Goal: Task Accomplishment & Management: Manage account settings

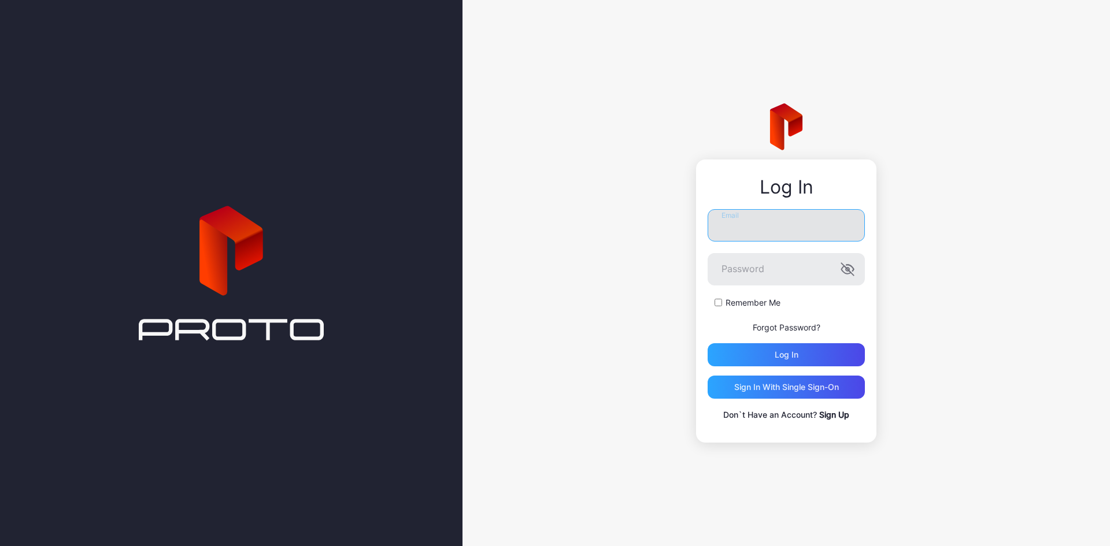
click at [800, 231] on input "Email" at bounding box center [785, 225] width 157 height 32
type input "**********"
click at [742, 301] on label "Remember Me" at bounding box center [752, 303] width 55 height 12
click at [741, 344] on div "Log in" at bounding box center [785, 354] width 157 height 23
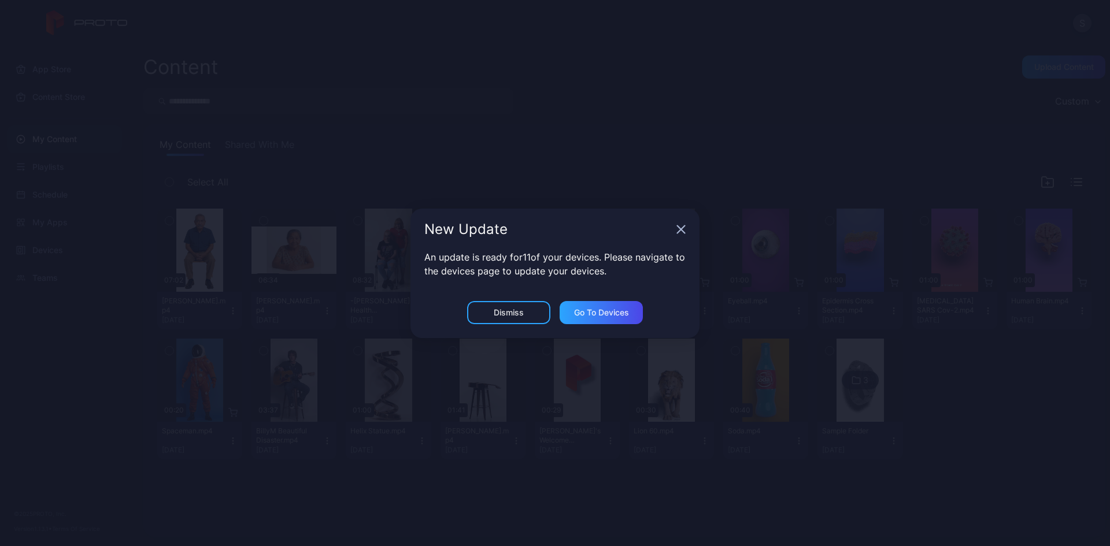
click at [687, 235] on div "New Update" at bounding box center [554, 230] width 289 height 42
click at [684, 233] on icon "button" at bounding box center [680, 229] width 9 height 9
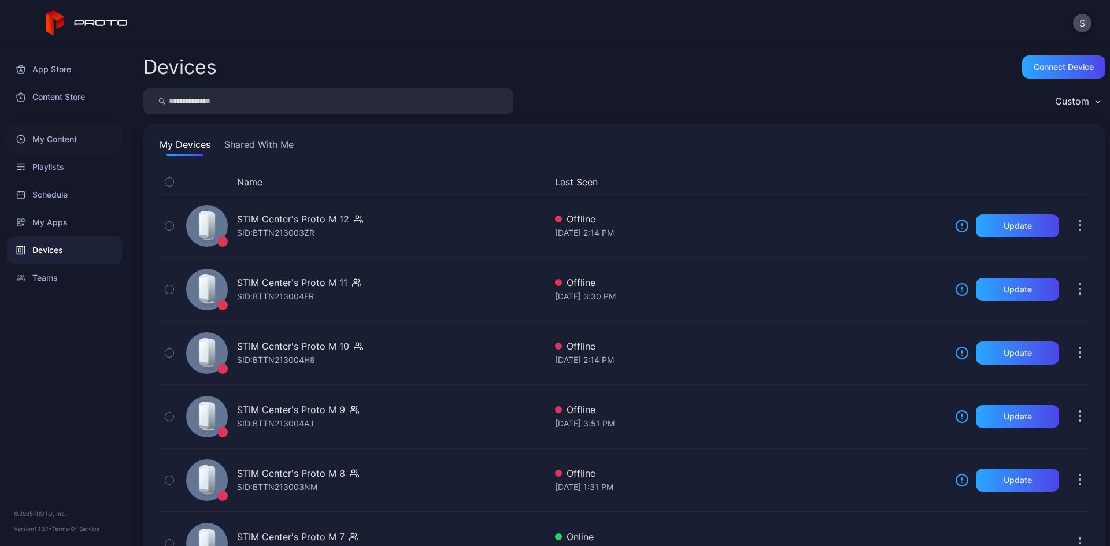
click at [40, 130] on div "My Content" at bounding box center [64, 139] width 115 height 28
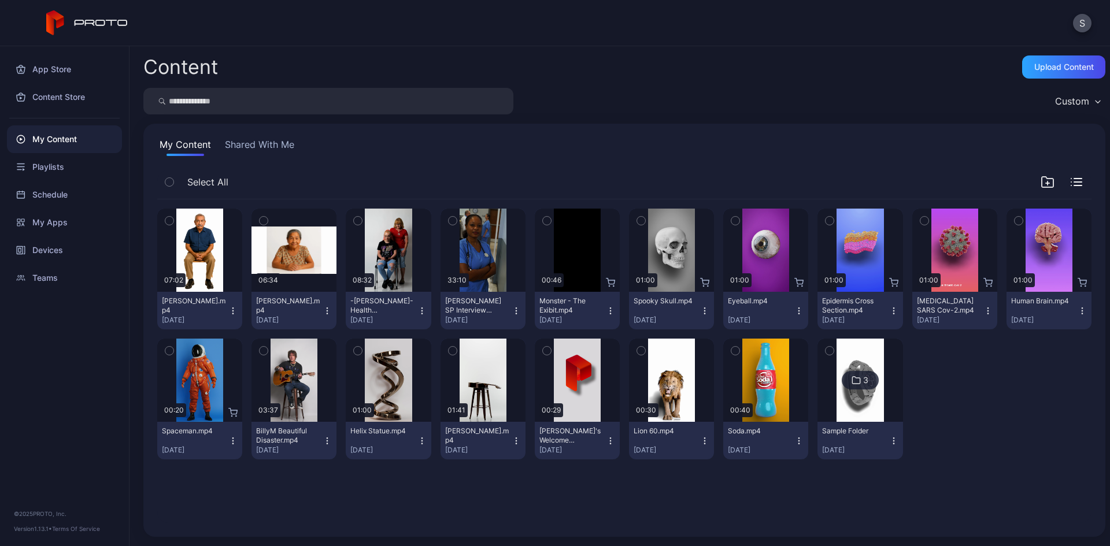
click at [263, 225] on icon "button" at bounding box center [263, 220] width 8 height 13
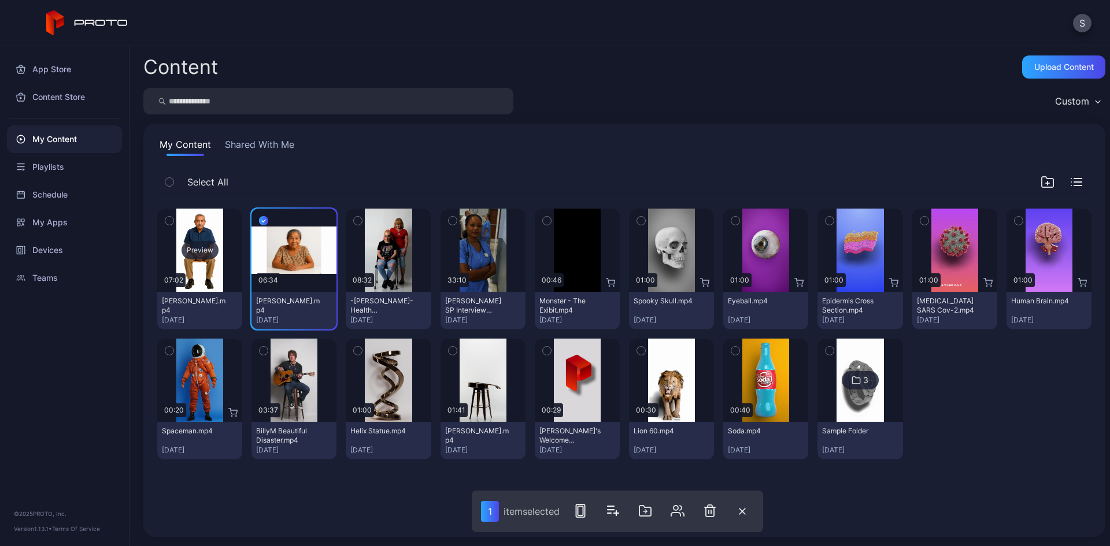
click at [196, 213] on div "Preview" at bounding box center [199, 250] width 85 height 83
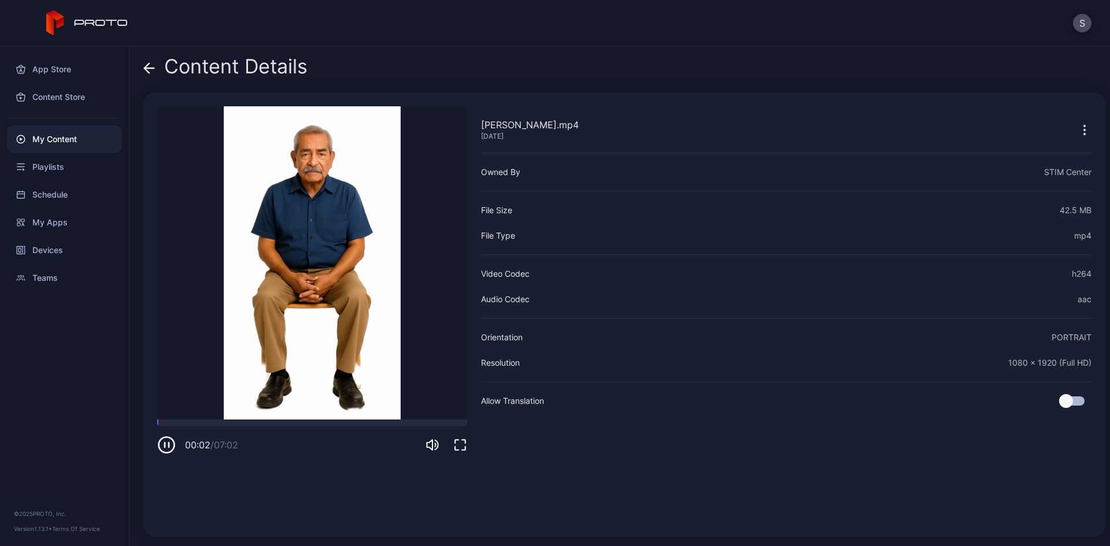
click at [145, 60] on span at bounding box center [149, 66] width 12 height 22
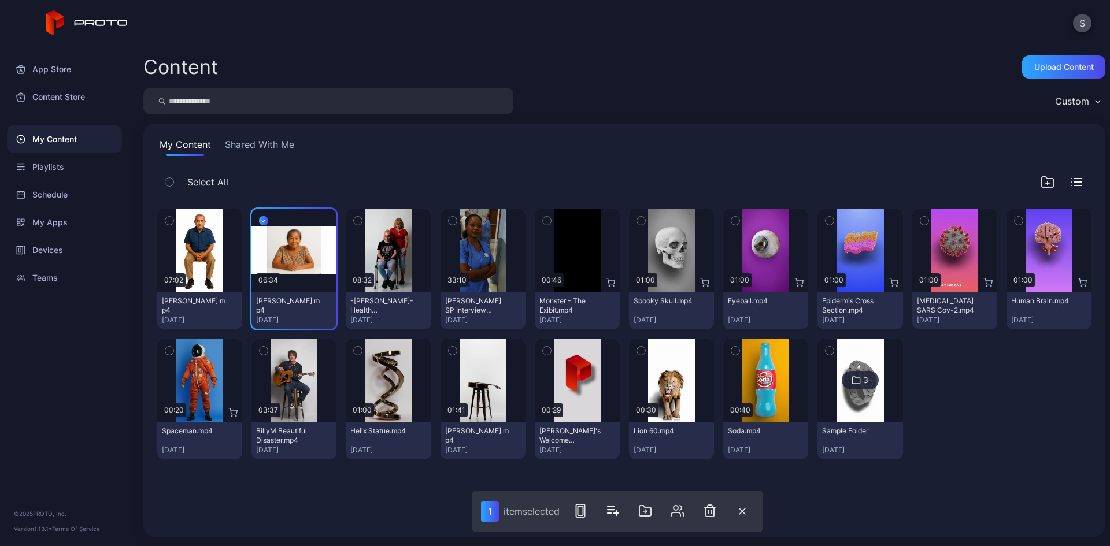
click at [170, 218] on icon "button" at bounding box center [169, 220] width 8 height 13
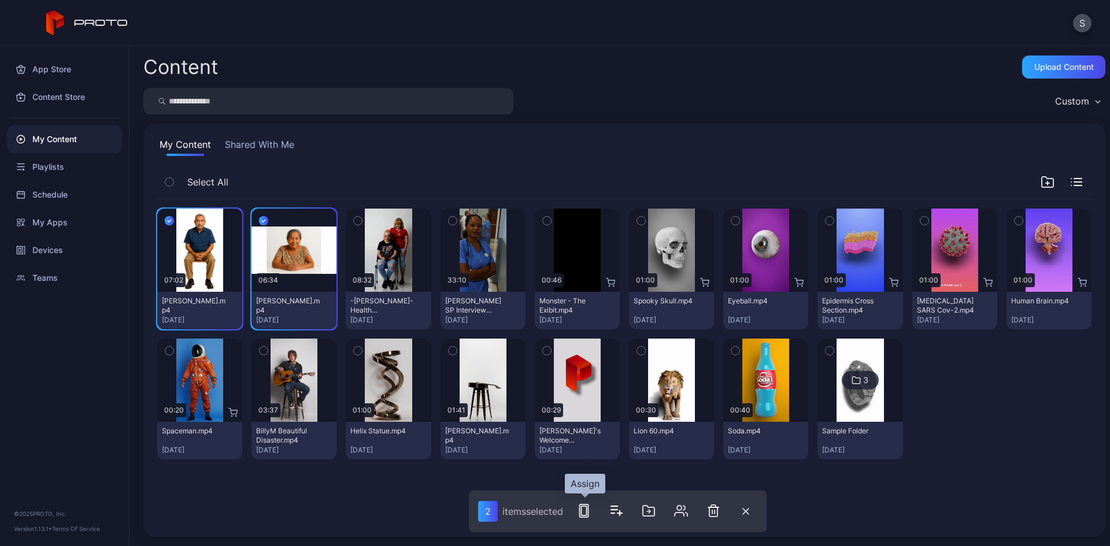
click at [581, 506] on icon "button" at bounding box center [584, 511] width 14 height 14
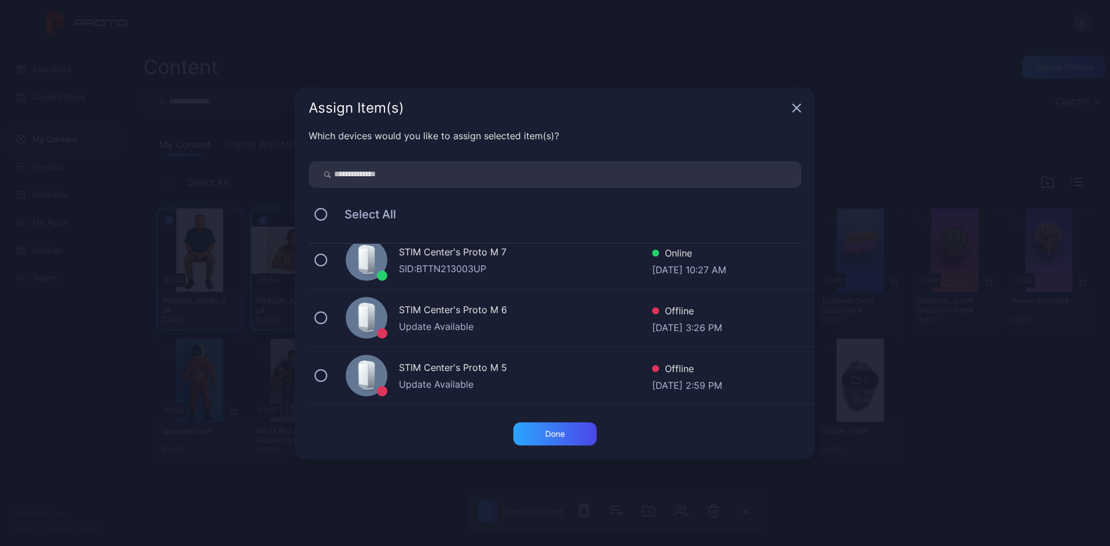
scroll to position [289, 0]
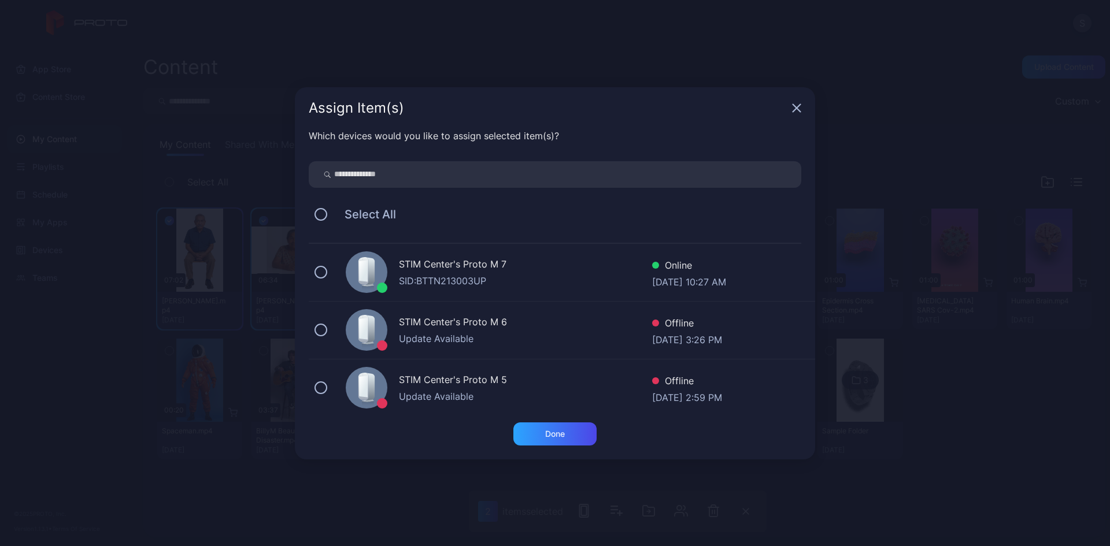
click at [337, 272] on div "STIM Center's Proto M 7 SID: BTTN213003UP Online [DATE] 10:27 AM" at bounding box center [562, 273] width 506 height 58
click at [583, 431] on div "Done" at bounding box center [554, 433] width 83 height 23
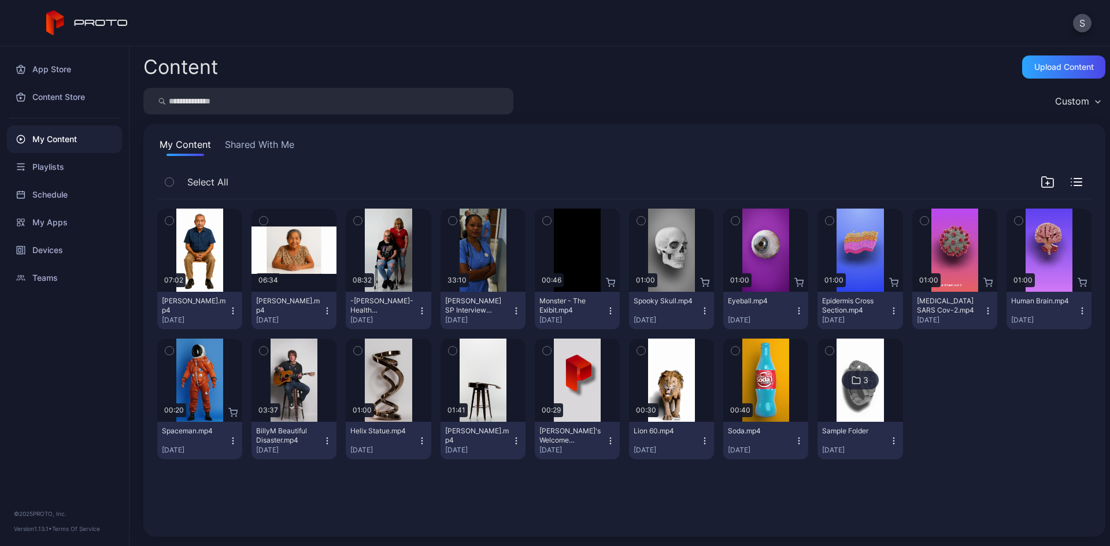
click at [108, 29] on icon at bounding box center [87, 22] width 82 height 25
click at [1066, 73] on div "Upload Content" at bounding box center [1063, 66] width 83 height 23
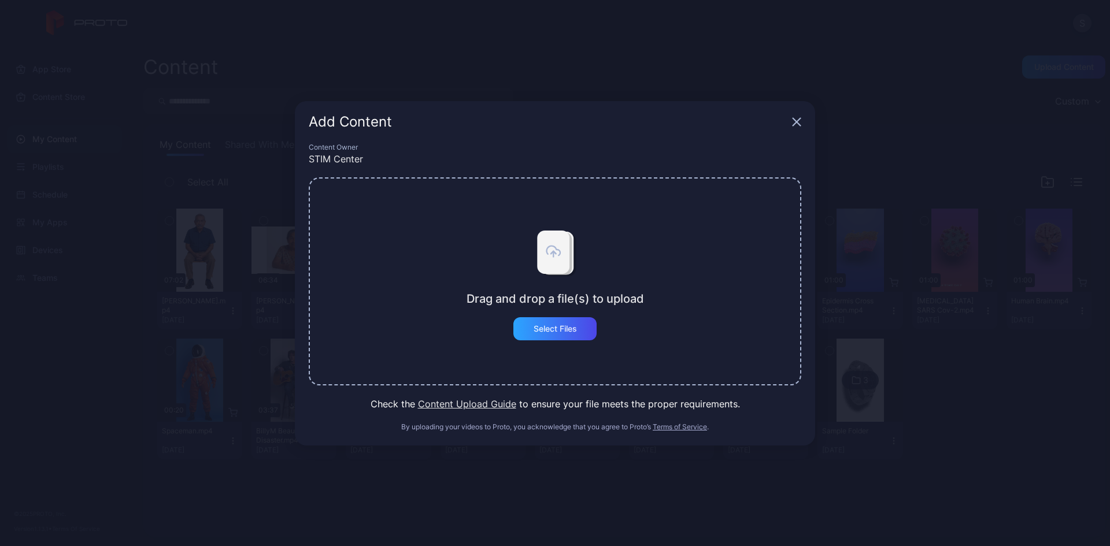
click at [893, 185] on div "Add Content Content Owner STIM Center Drag and drop a file(s) to upload Select …" at bounding box center [555, 273] width 1110 height 546
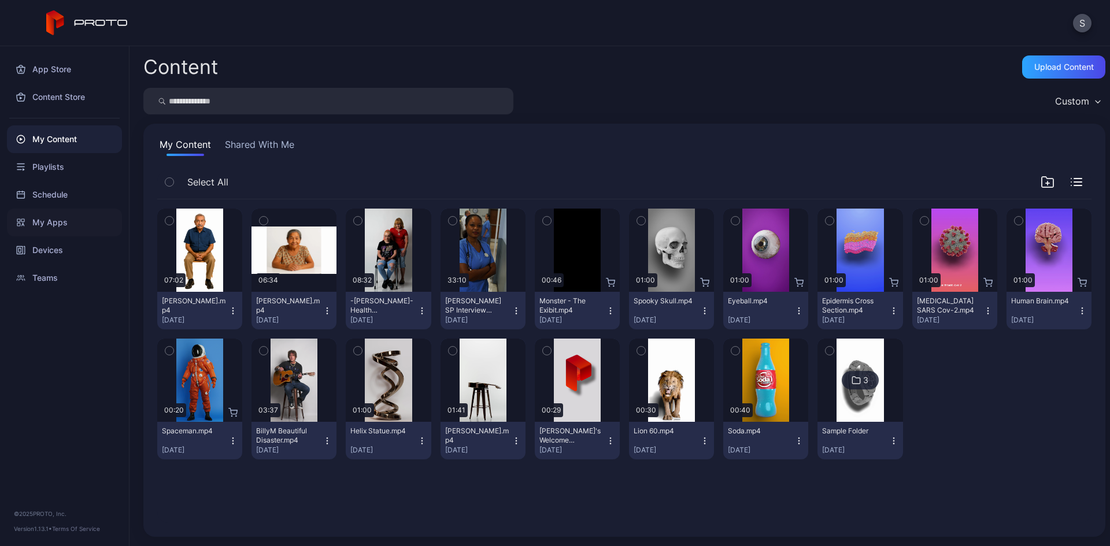
click at [62, 209] on div "My Apps" at bounding box center [64, 223] width 115 height 28
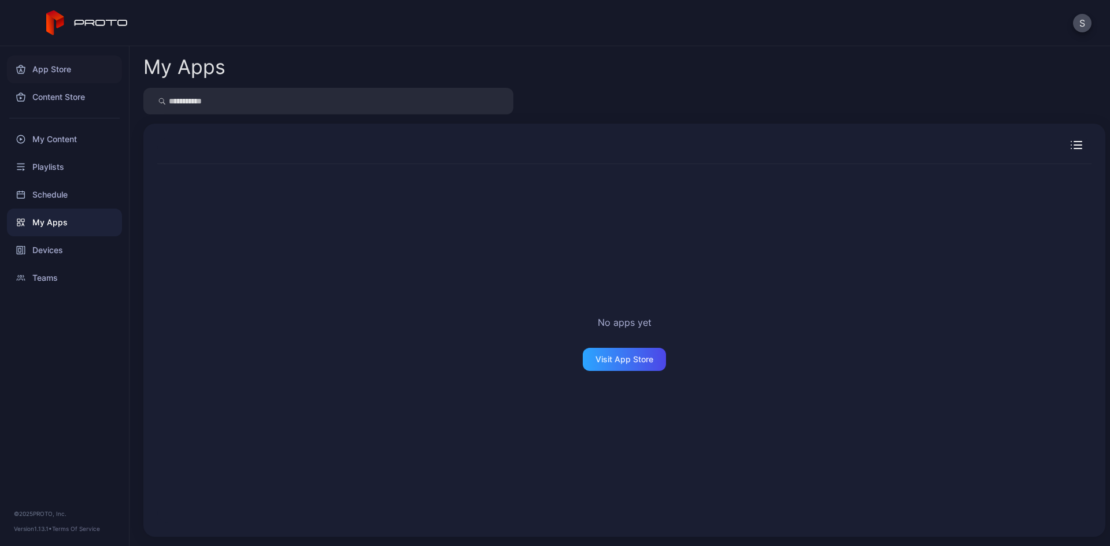
click at [73, 78] on div "App Store" at bounding box center [64, 69] width 115 height 28
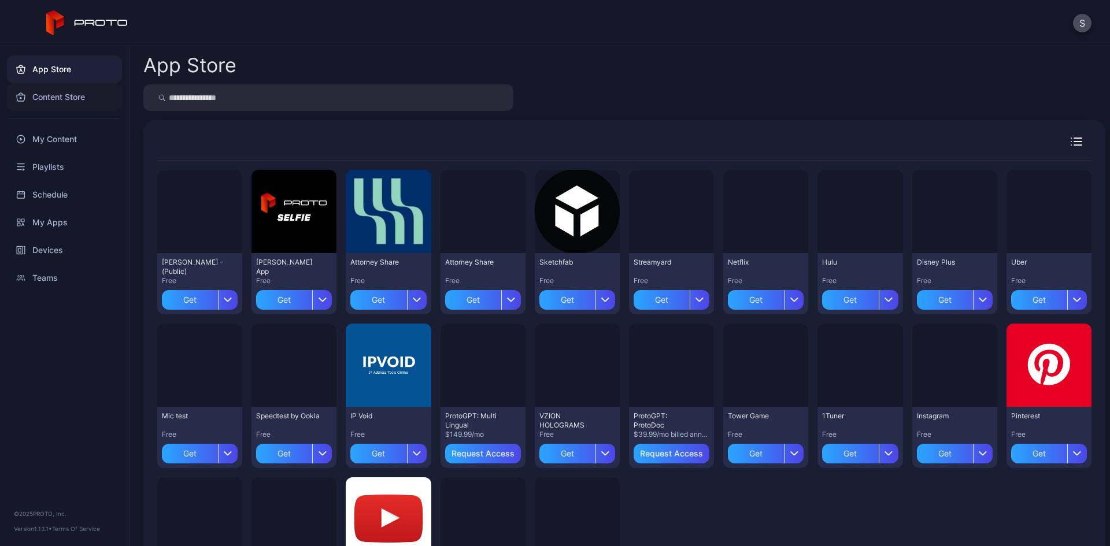
click at [68, 107] on div "Content Store" at bounding box center [64, 97] width 115 height 28
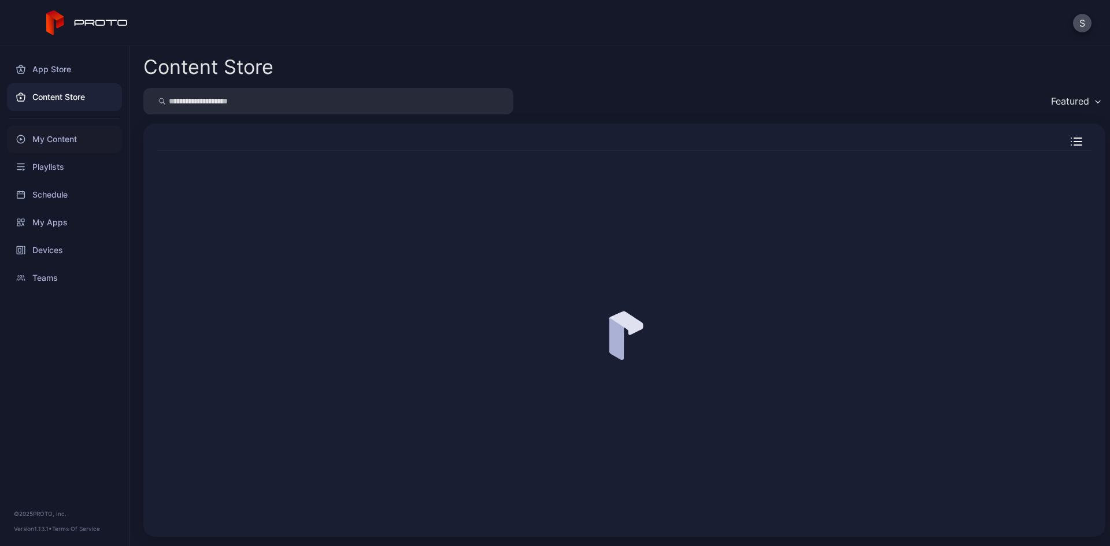
click at [64, 132] on div "My Content" at bounding box center [64, 139] width 115 height 28
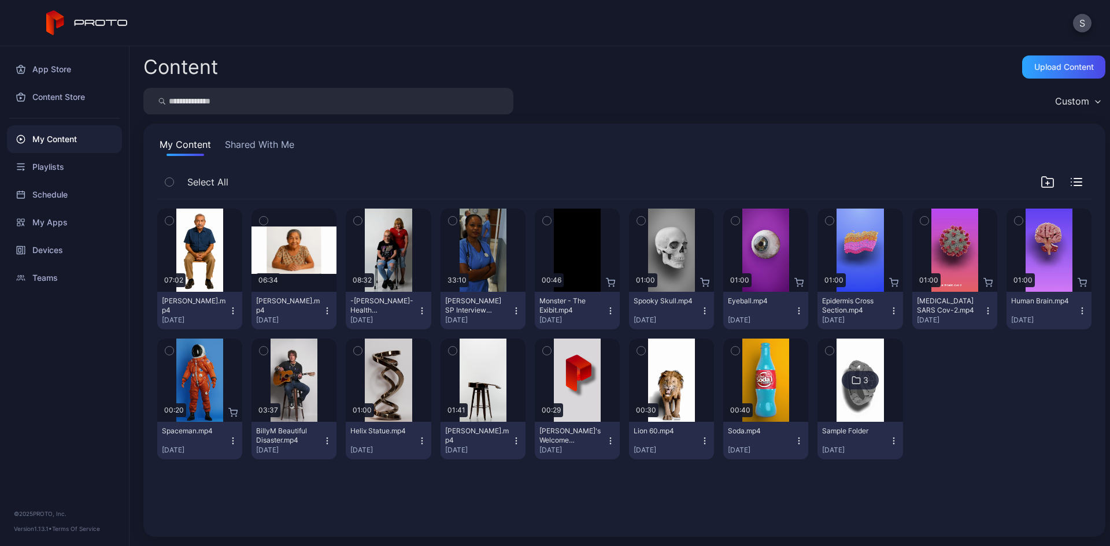
click at [172, 223] on icon "button" at bounding box center [169, 220] width 8 height 13
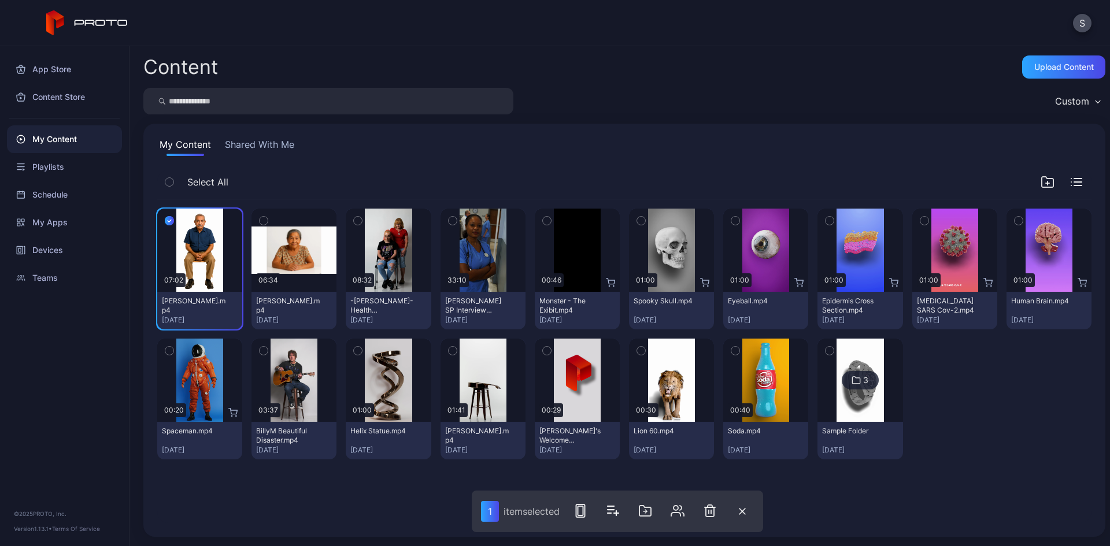
click at [260, 221] on icon "button" at bounding box center [263, 220] width 8 height 13
click at [588, 516] on rect "button" at bounding box center [583, 511] width 9 height 13
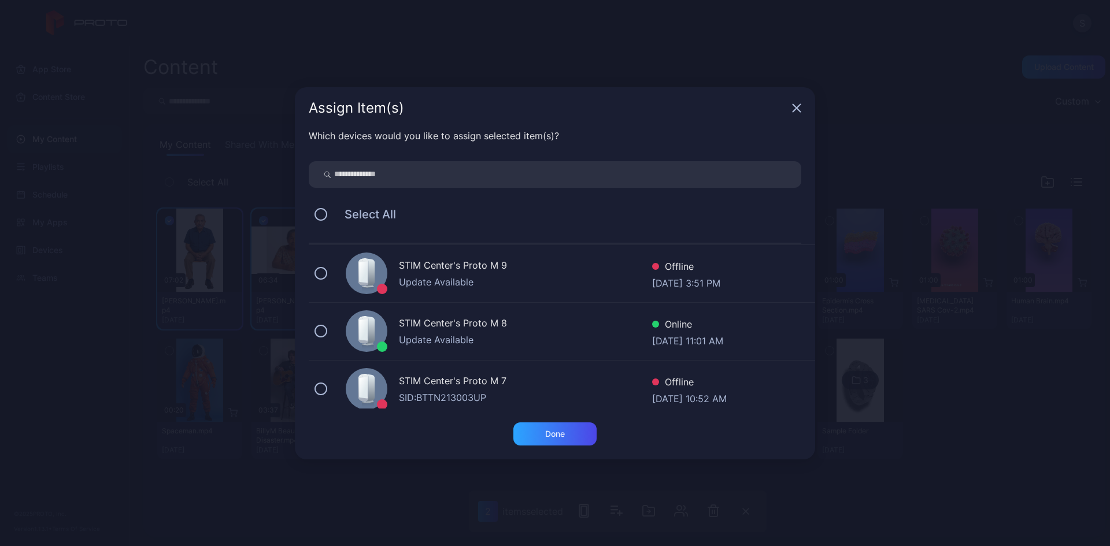
scroll to position [173, 0]
click at [324, 327] on button at bounding box center [320, 330] width 13 height 13
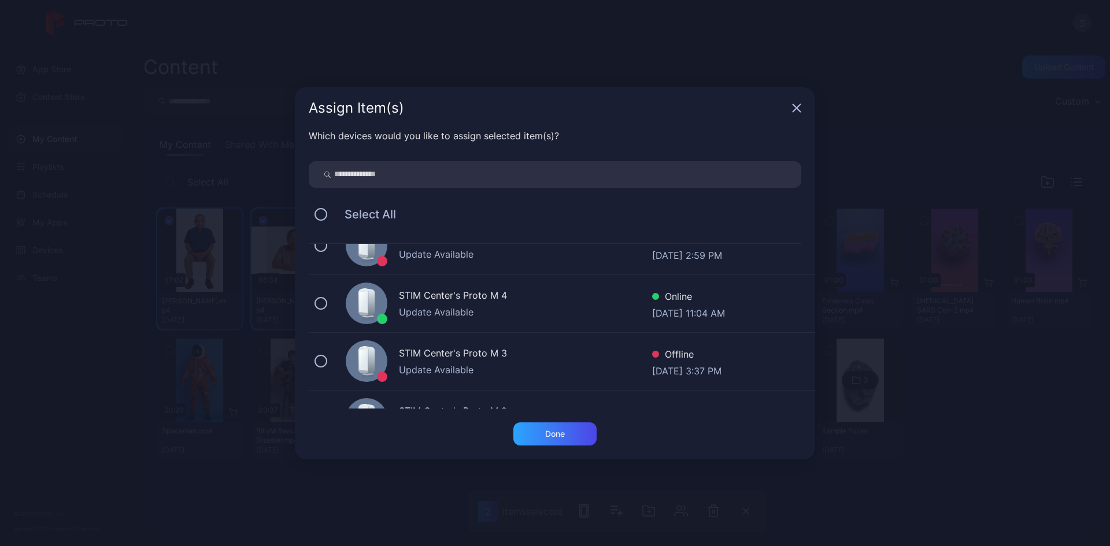
scroll to position [462, 0]
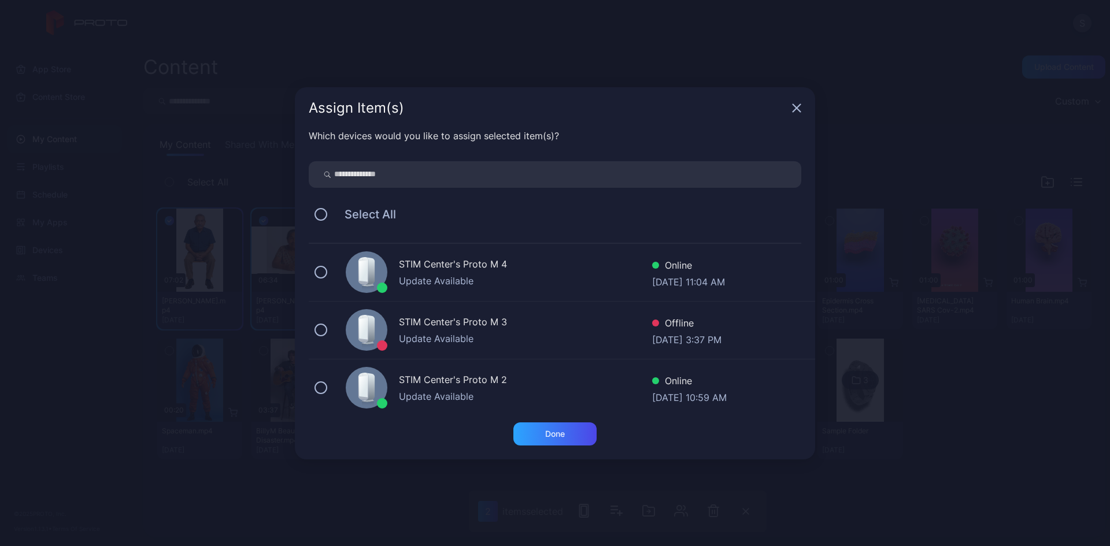
click at [321, 281] on div "STIM Center's Proto M 4 Update Available Online [DATE] 11:04 AM" at bounding box center [562, 273] width 506 height 58
click at [323, 384] on button at bounding box center [320, 387] width 13 height 13
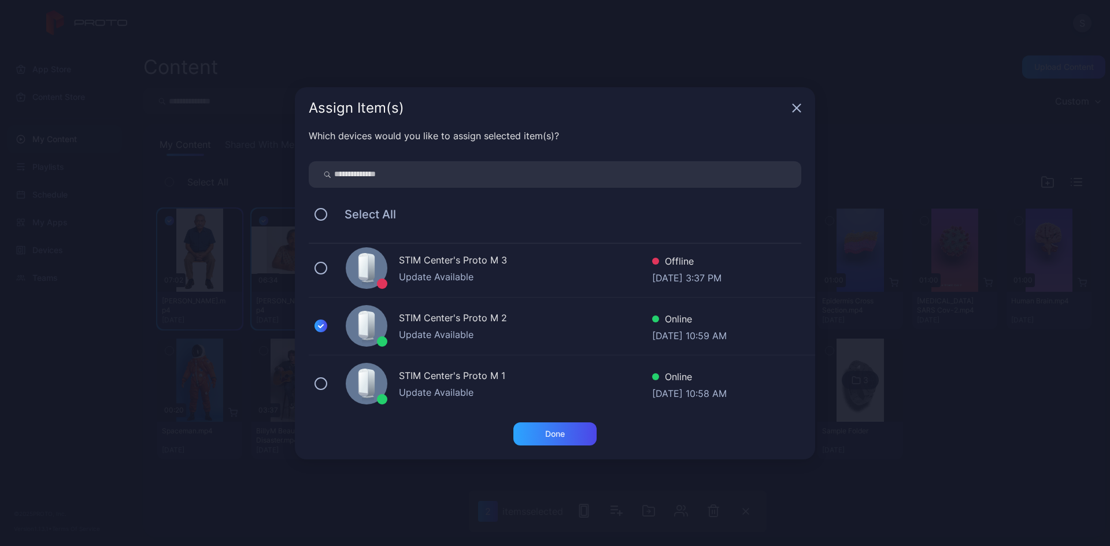
scroll to position [529, 0]
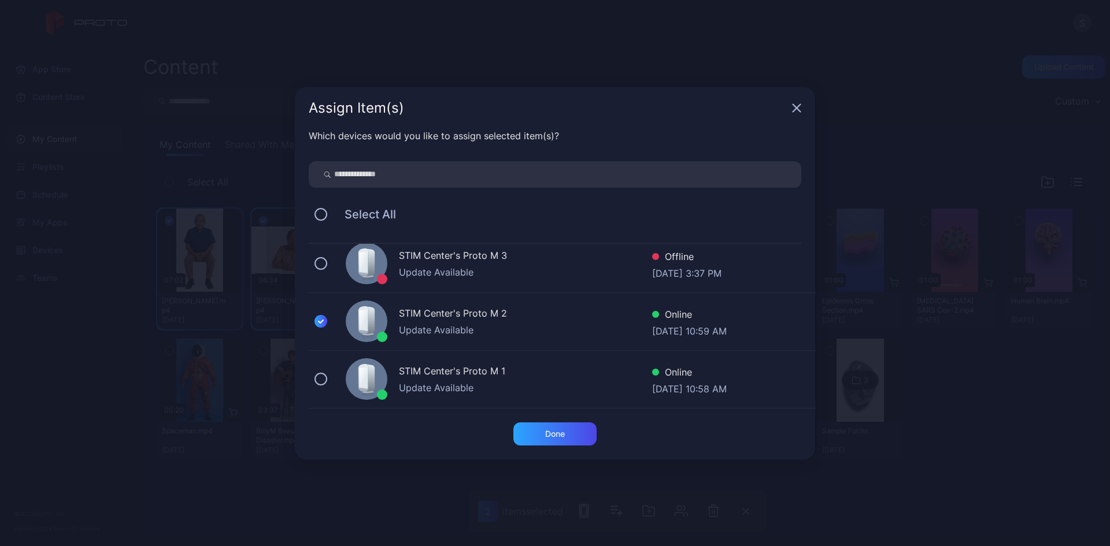
click at [328, 383] on div "STIM Center's Proto M 1 Update Available Online [DATE] 10:58 AM" at bounding box center [562, 380] width 506 height 58
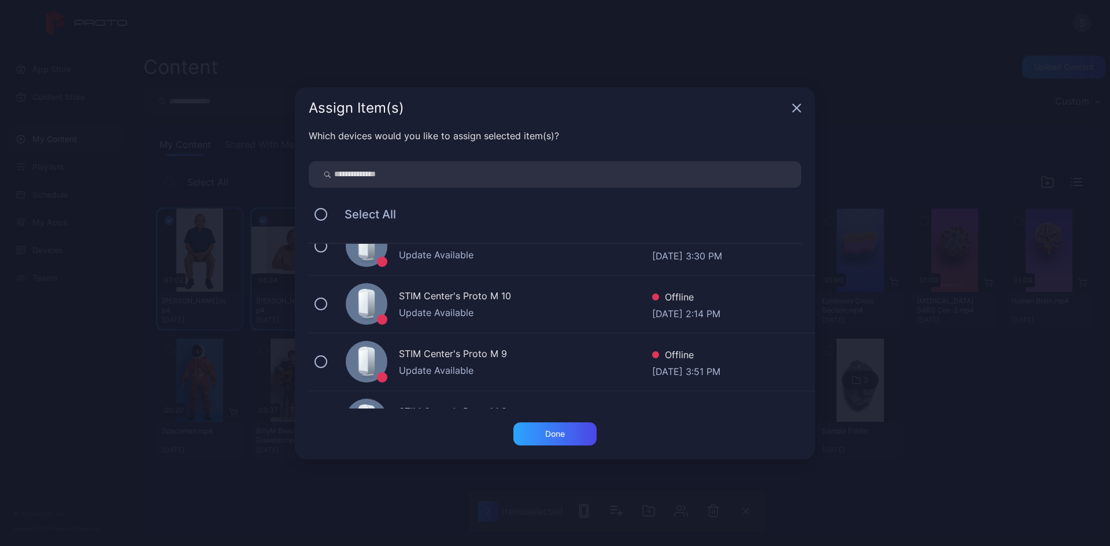
scroll to position [0, 0]
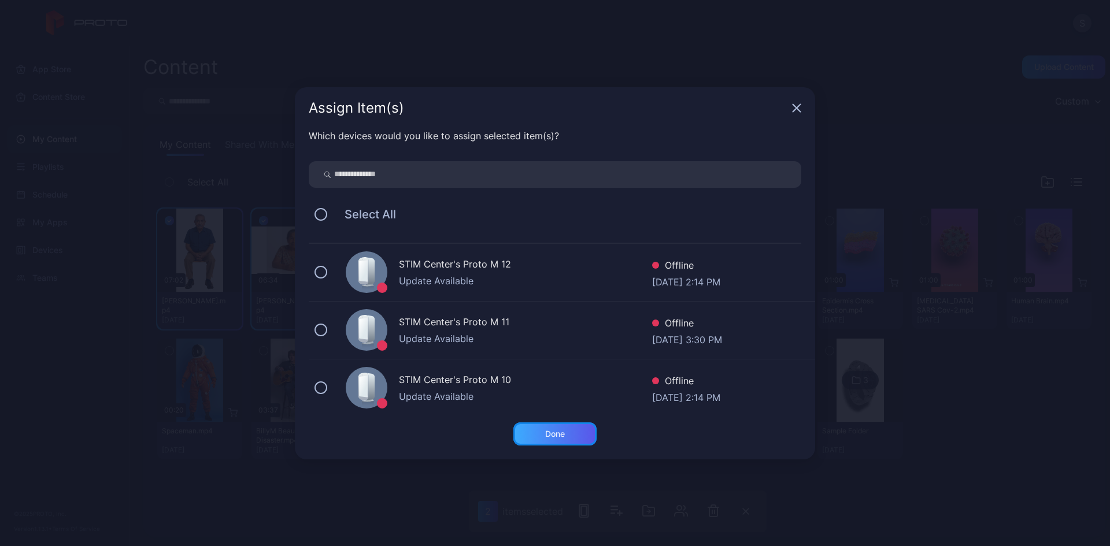
click at [562, 431] on div "Done" at bounding box center [555, 433] width 20 height 9
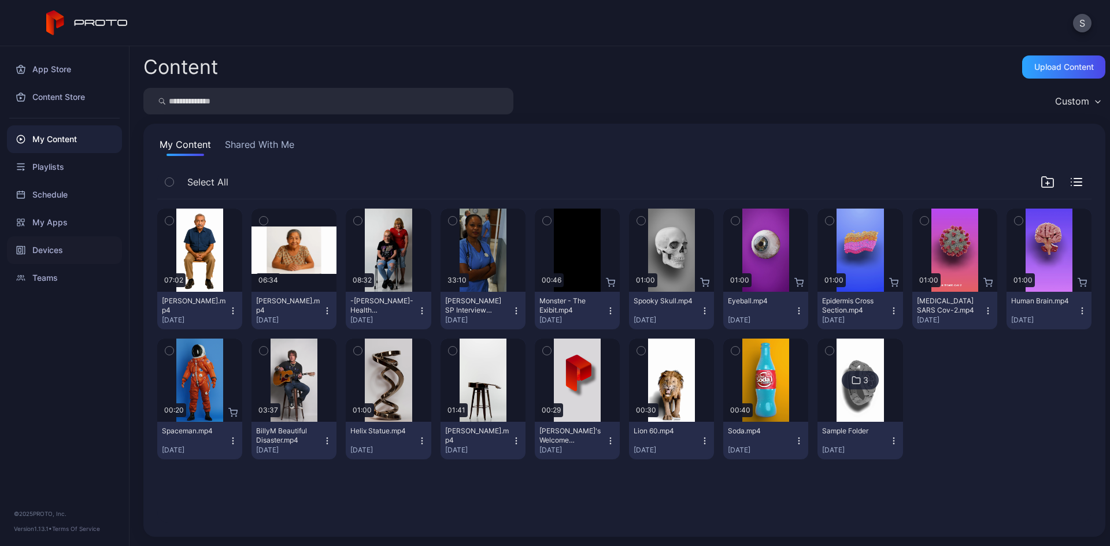
click at [43, 242] on div "Devices" at bounding box center [64, 250] width 115 height 28
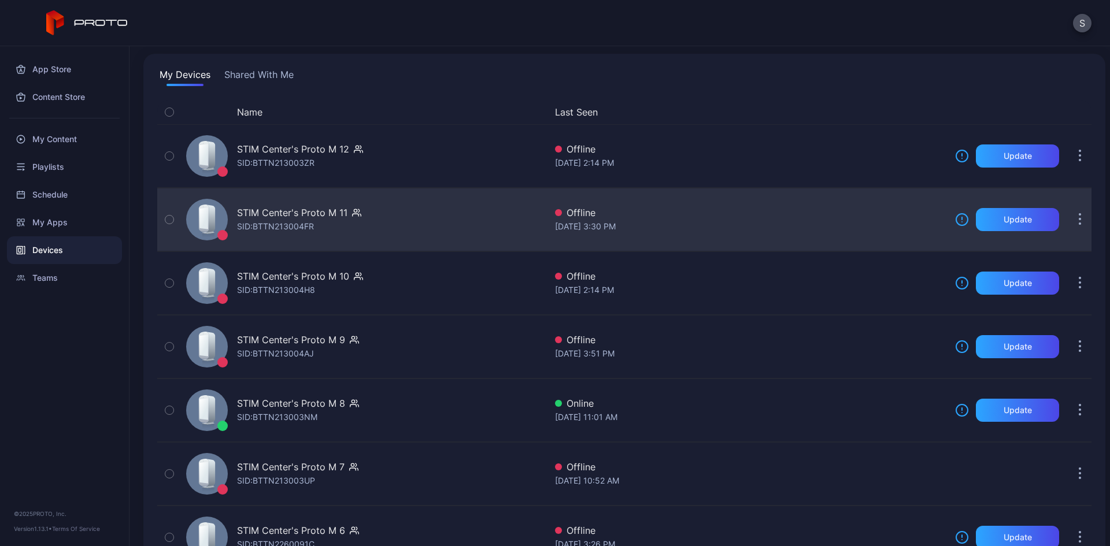
scroll to position [434, 0]
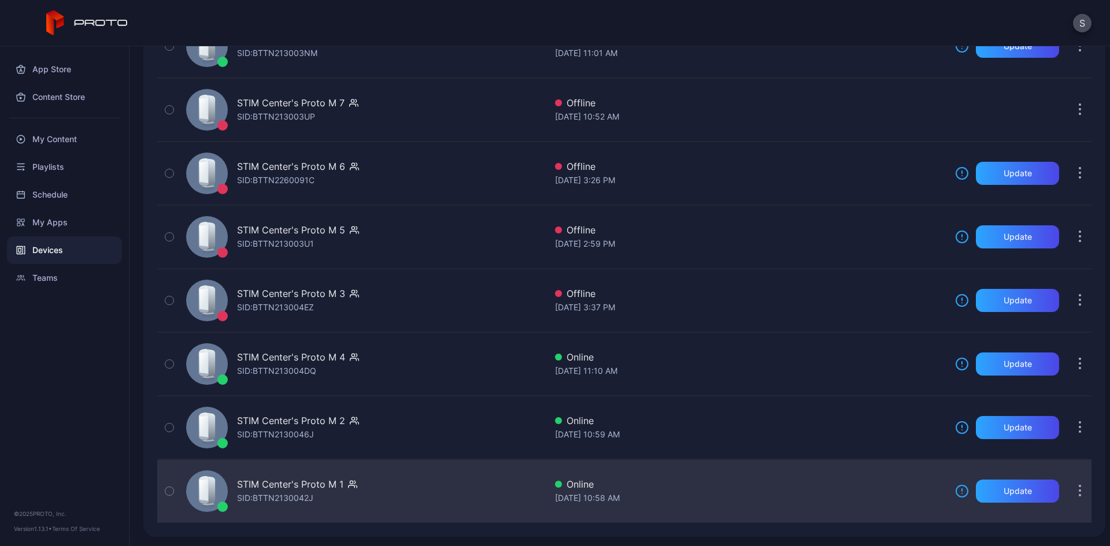
click at [989, 505] on div "STIM Center's Proto M 1 SID: BTTN2130042J Online [DATE] 10:58 AM Update" at bounding box center [624, 491] width 934 height 58
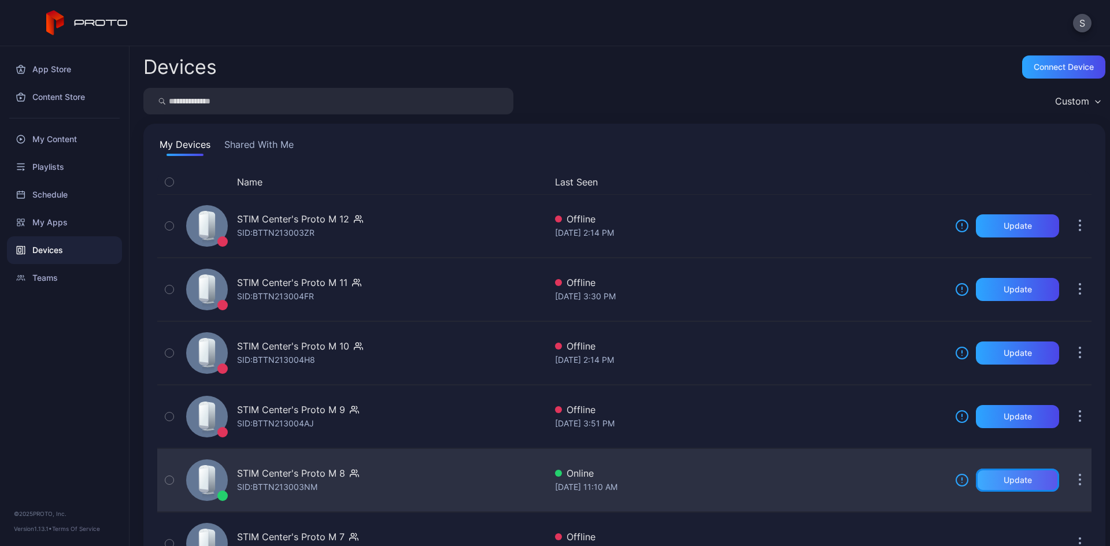
click at [1011, 474] on div "Update" at bounding box center [1017, 480] width 83 height 23
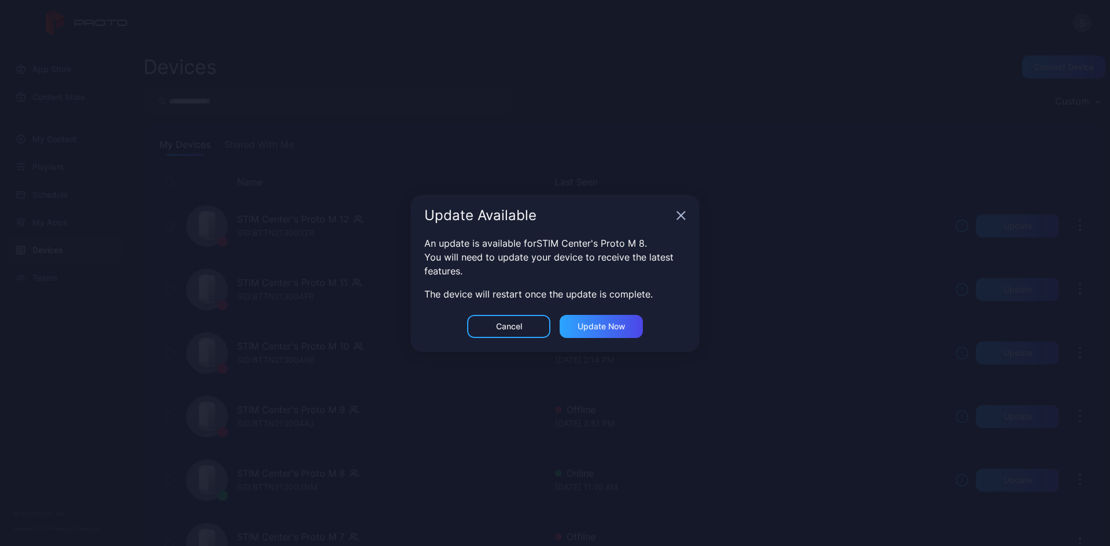
click at [610, 313] on div "An update is available for STIM Center's Proto M 8 . You will need to update yo…" at bounding box center [554, 275] width 289 height 79
click at [610, 316] on div "Update now" at bounding box center [600, 326] width 83 height 23
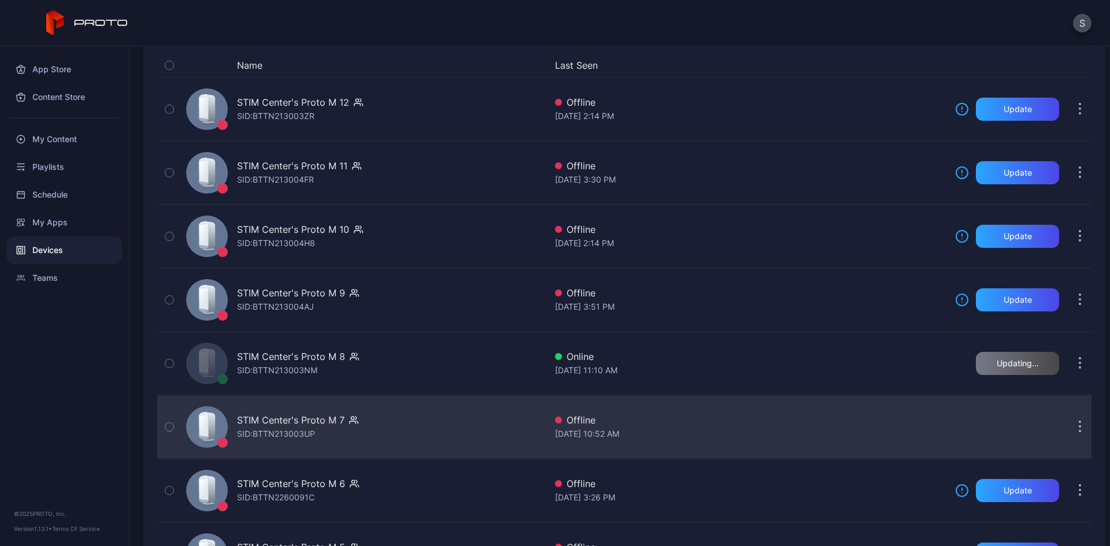
scroll to position [434, 0]
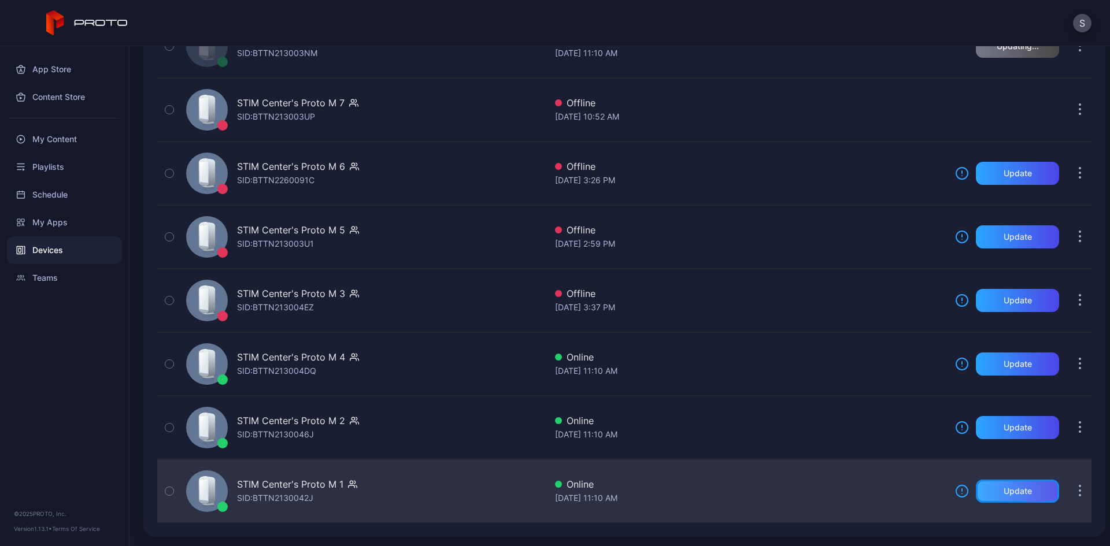
click at [1003, 492] on div "Update" at bounding box center [1017, 491] width 28 height 9
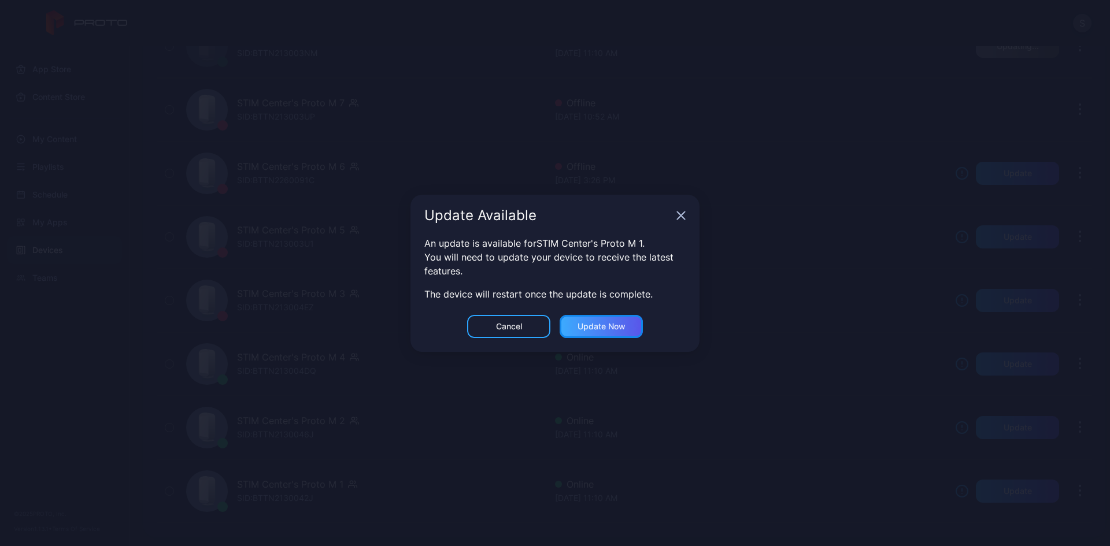
click at [611, 320] on div "Update now" at bounding box center [600, 326] width 83 height 23
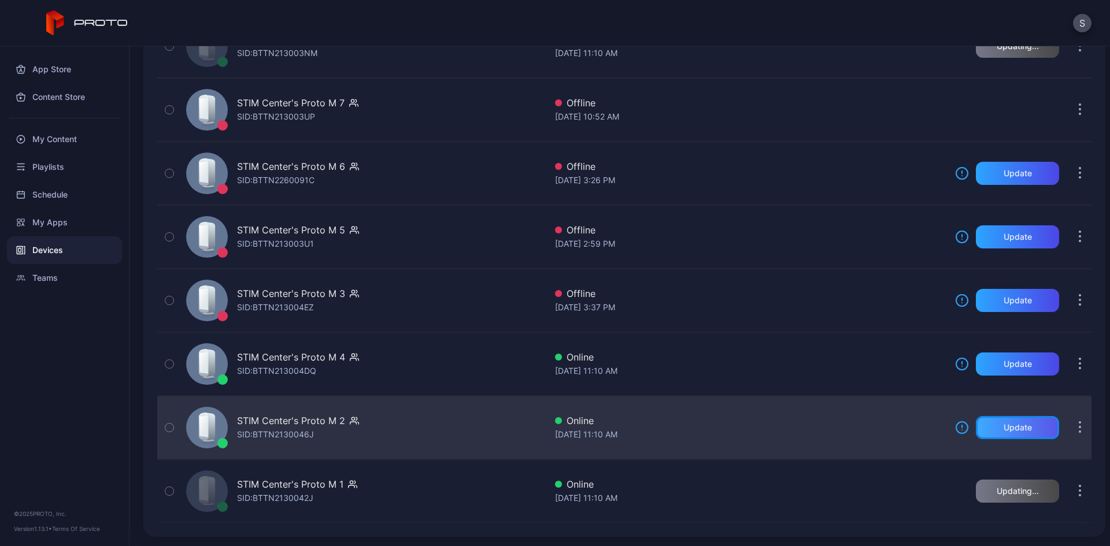
click at [985, 425] on div "Update" at bounding box center [1017, 427] width 83 height 23
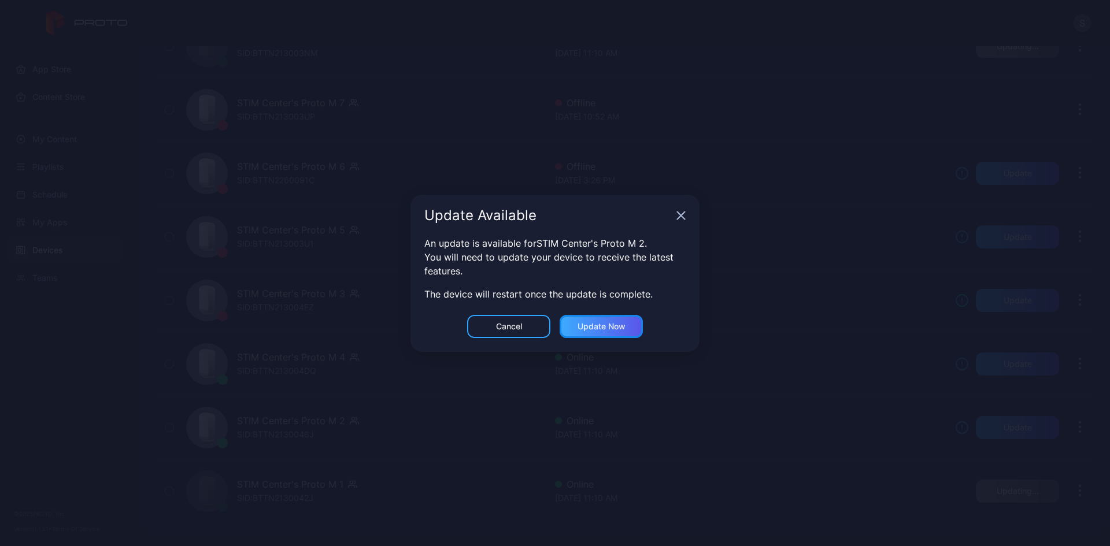
click at [638, 332] on div "Update now" at bounding box center [600, 326] width 83 height 23
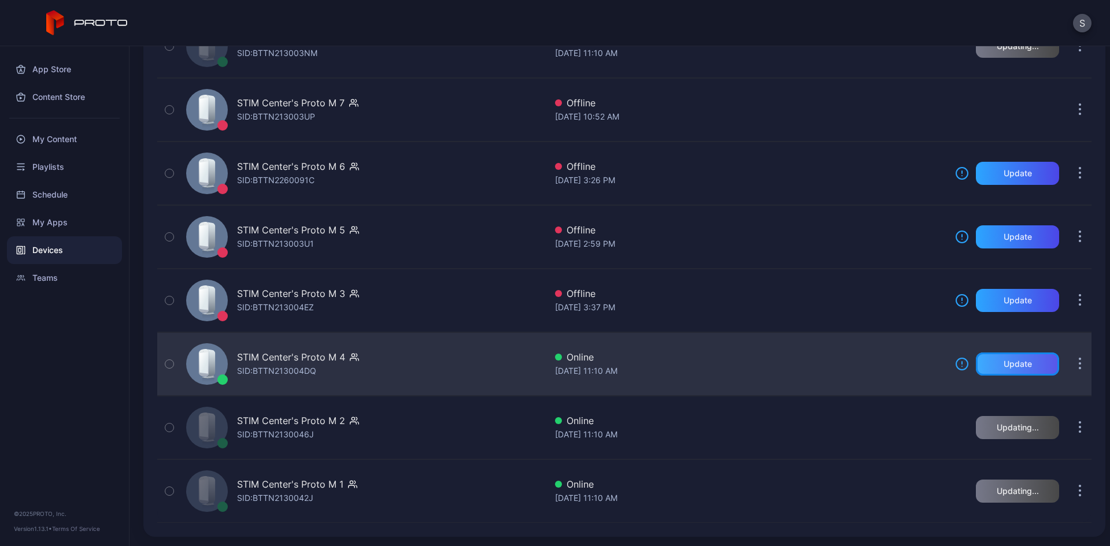
click at [1007, 369] on div "Update" at bounding box center [1017, 364] width 83 height 23
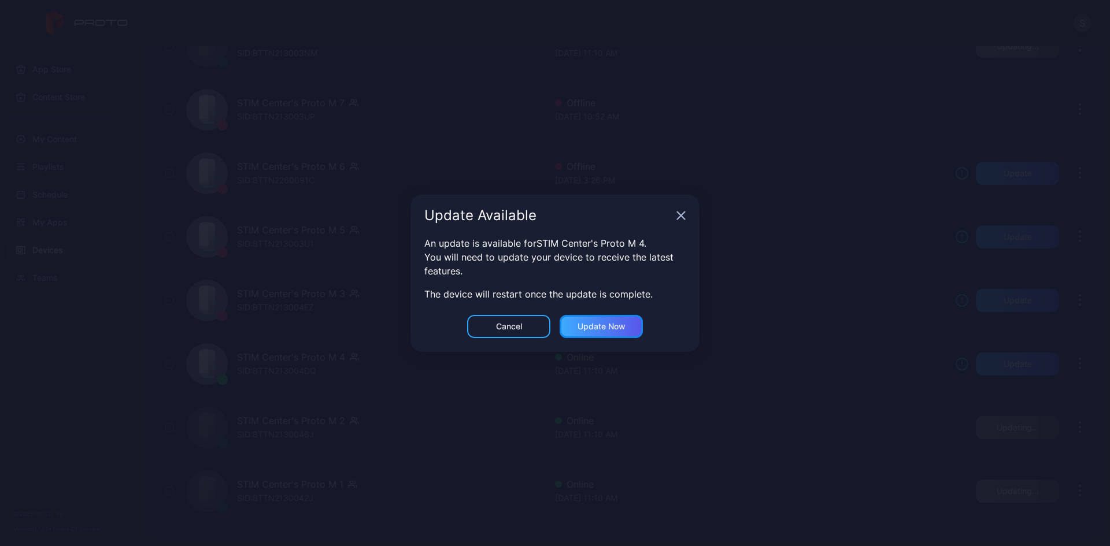
drag, startPoint x: 633, startPoint y: 333, endPoint x: 622, endPoint y: 326, distance: 13.8
click at [628, 330] on div "Update now" at bounding box center [600, 326] width 83 height 23
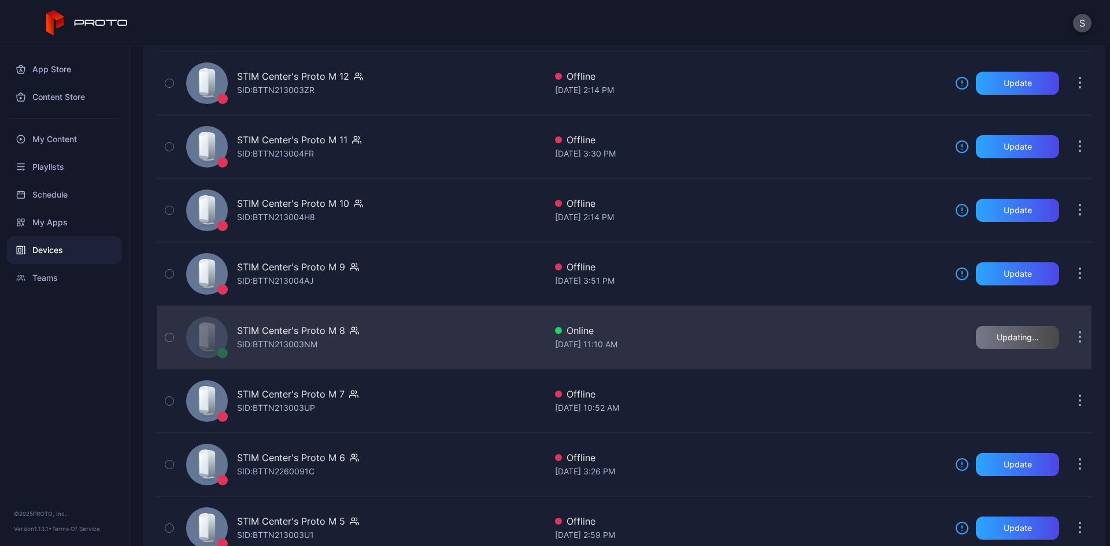
scroll to position [173, 0]
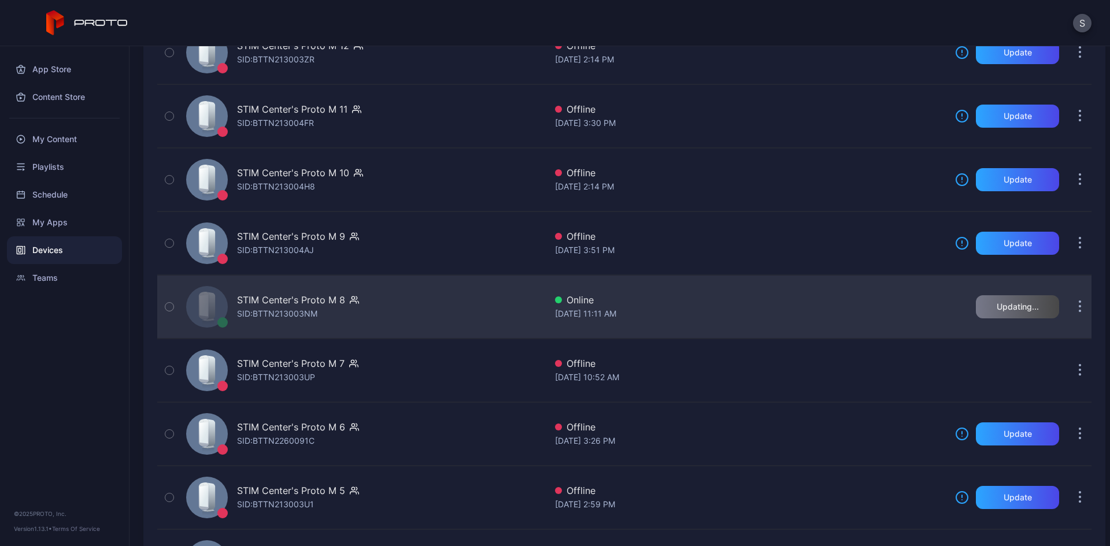
click at [315, 293] on div "STIM Center's Proto M 8" at bounding box center [291, 300] width 108 height 14
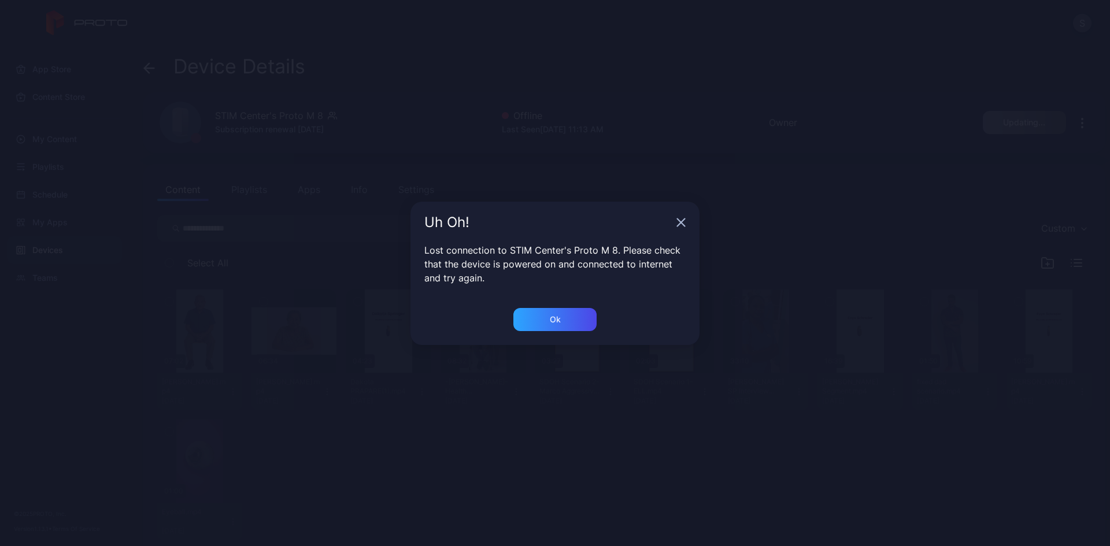
click at [999, 169] on div "Uh Oh! Lost connection to STIM Center's Proto M 8. Please check that the device…" at bounding box center [555, 273] width 1110 height 546
click at [580, 315] on div "Ok" at bounding box center [554, 319] width 83 height 23
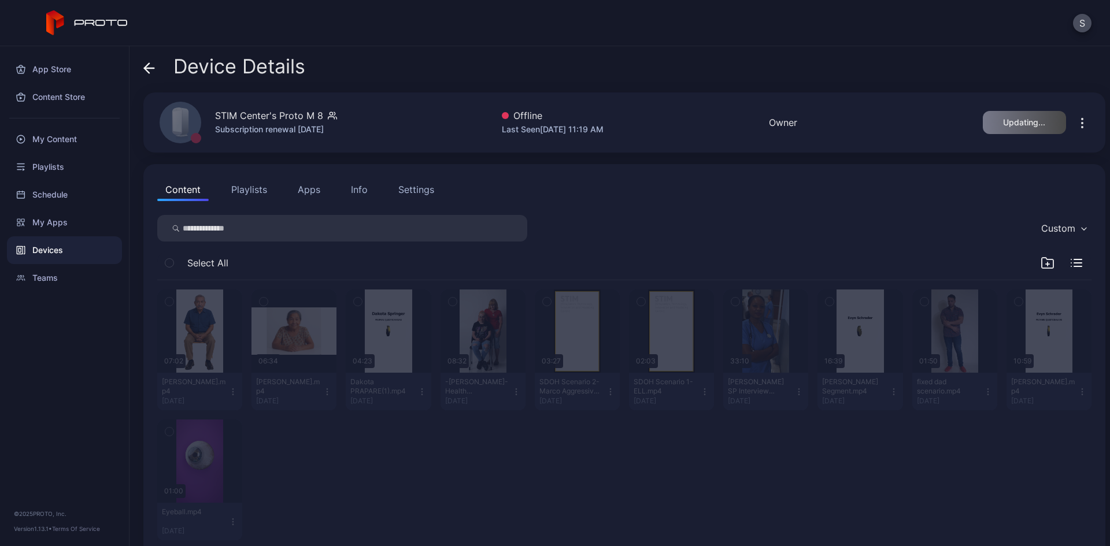
drag, startPoint x: 580, startPoint y: 315, endPoint x: 652, endPoint y: 195, distance: 140.2
click at [652, 195] on div "Content Playlists Apps Info Settings Custom Select All 07:02 [PERSON_NAME].mp4 …" at bounding box center [624, 363] width 962 height 399
click at [56, 242] on div "Devices" at bounding box center [64, 250] width 115 height 28
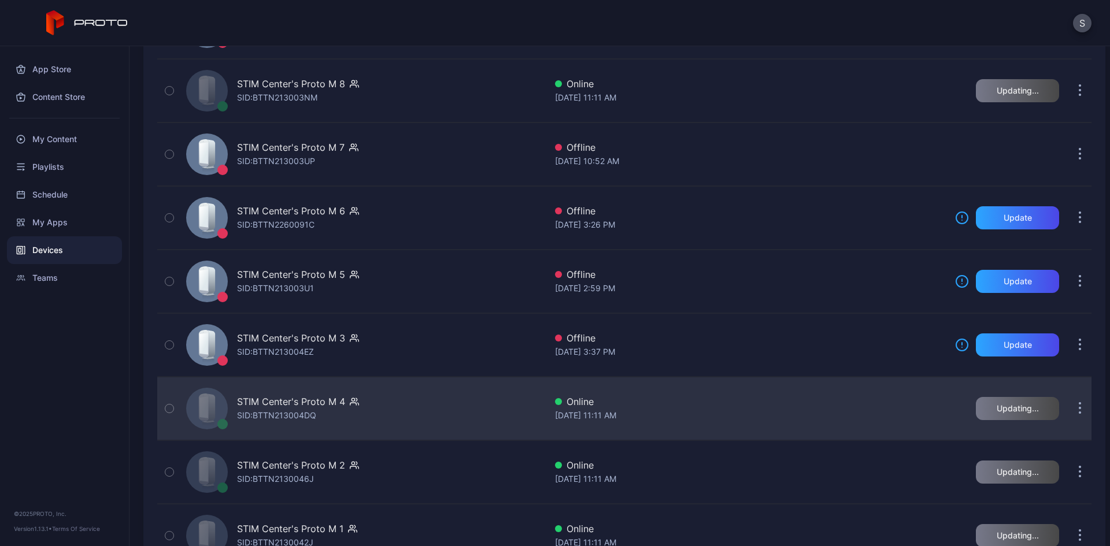
scroll to position [434, 0]
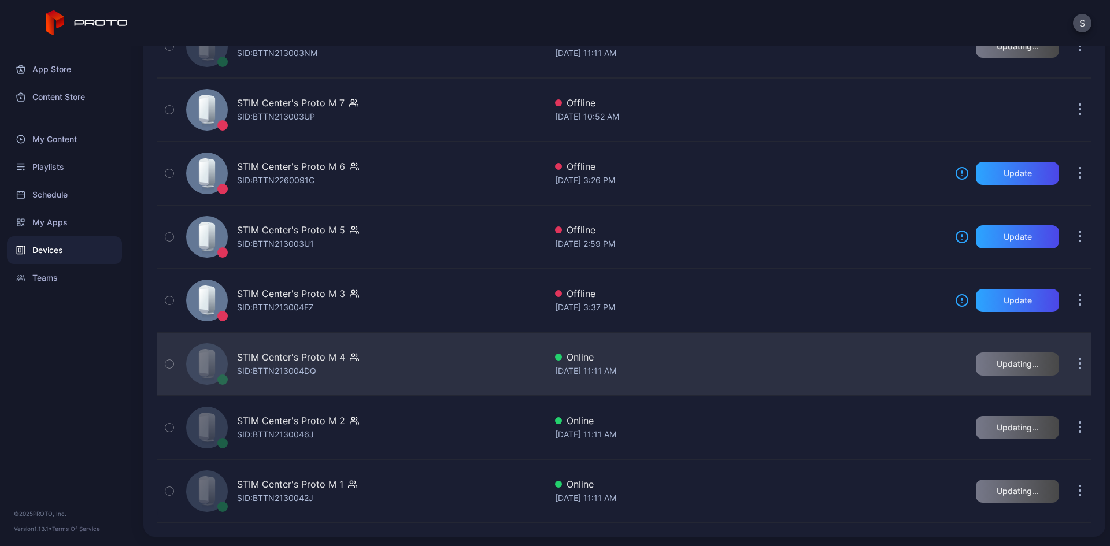
click at [307, 357] on div "STIM Center's Proto M 4" at bounding box center [291, 357] width 108 height 14
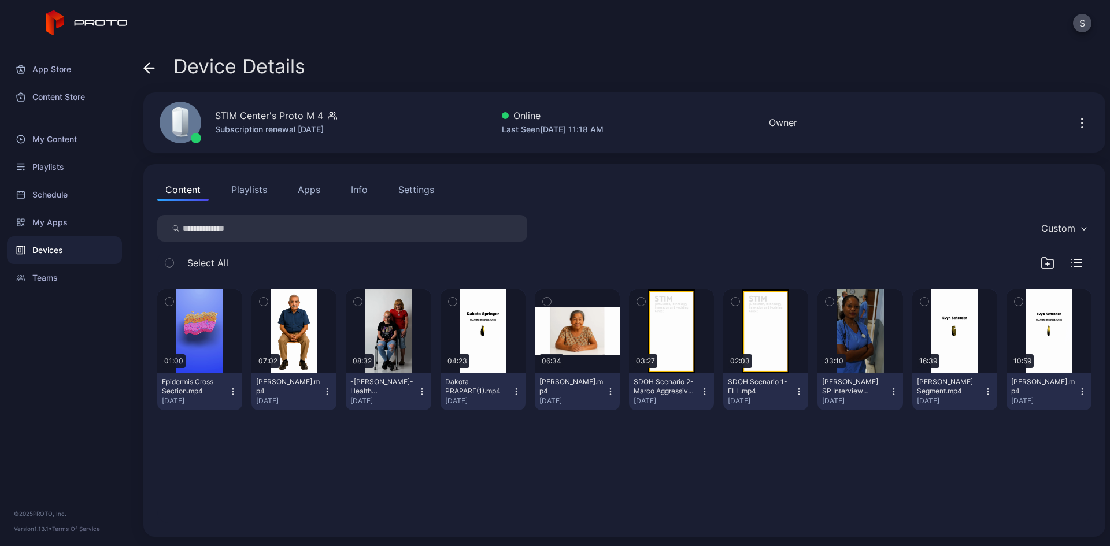
click at [48, 253] on div "Devices" at bounding box center [64, 250] width 115 height 28
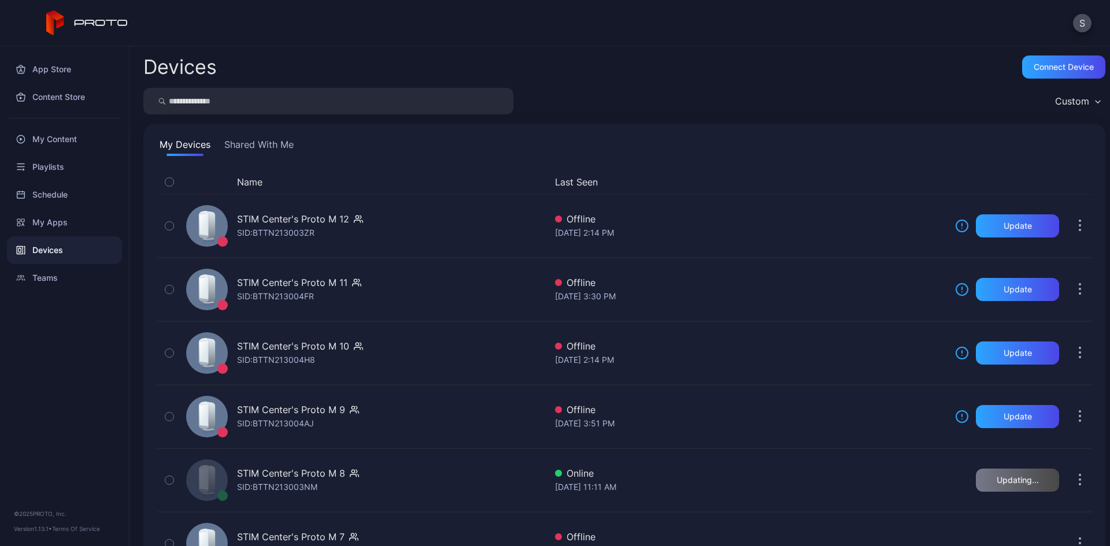
scroll to position [434, 0]
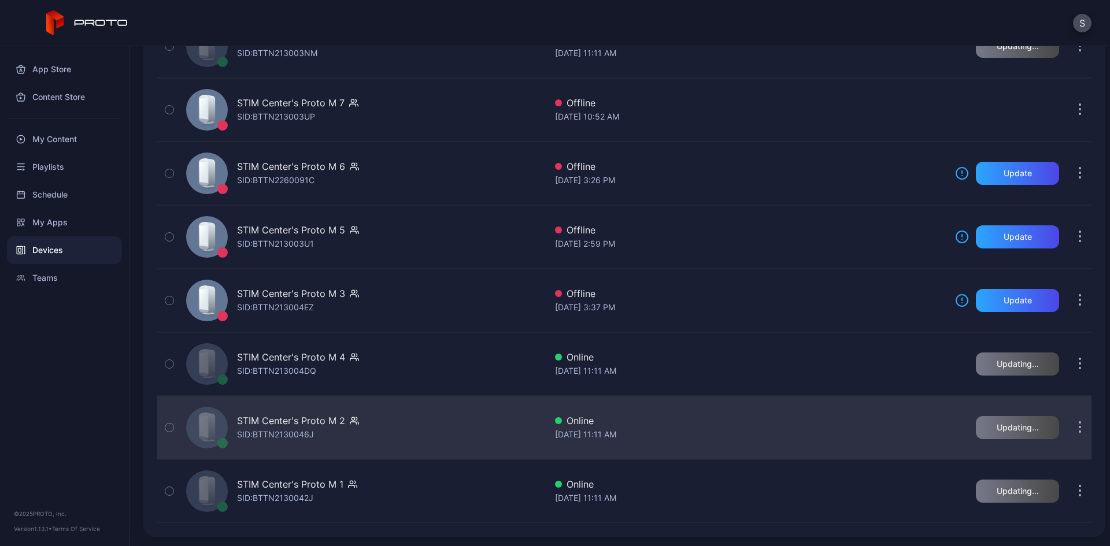
click at [416, 409] on div "STIM Center's Proto M 2 SID: BTTN2130046J" at bounding box center [363, 428] width 364 height 58
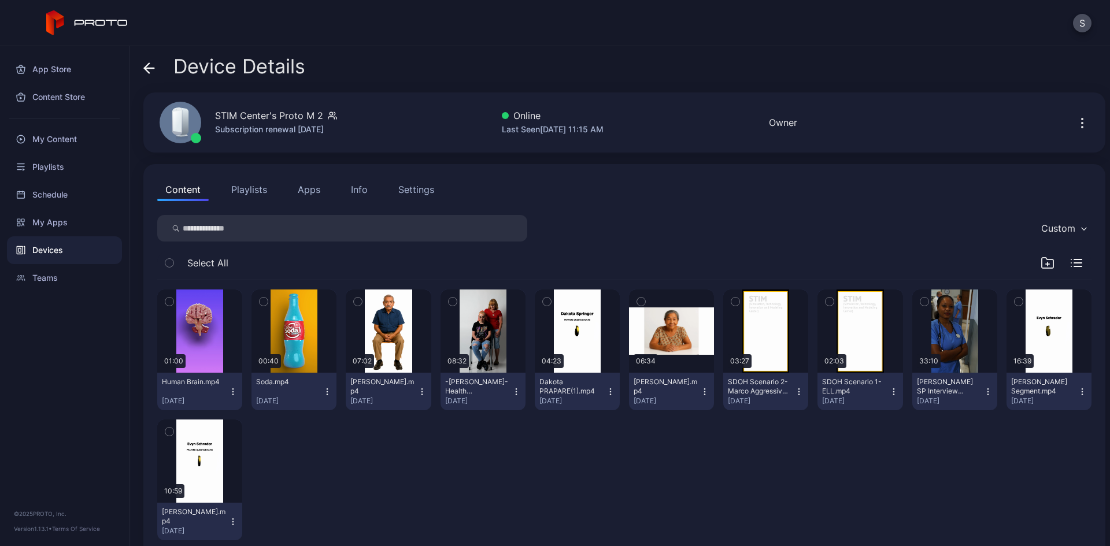
click at [75, 250] on div "Devices" at bounding box center [64, 250] width 115 height 28
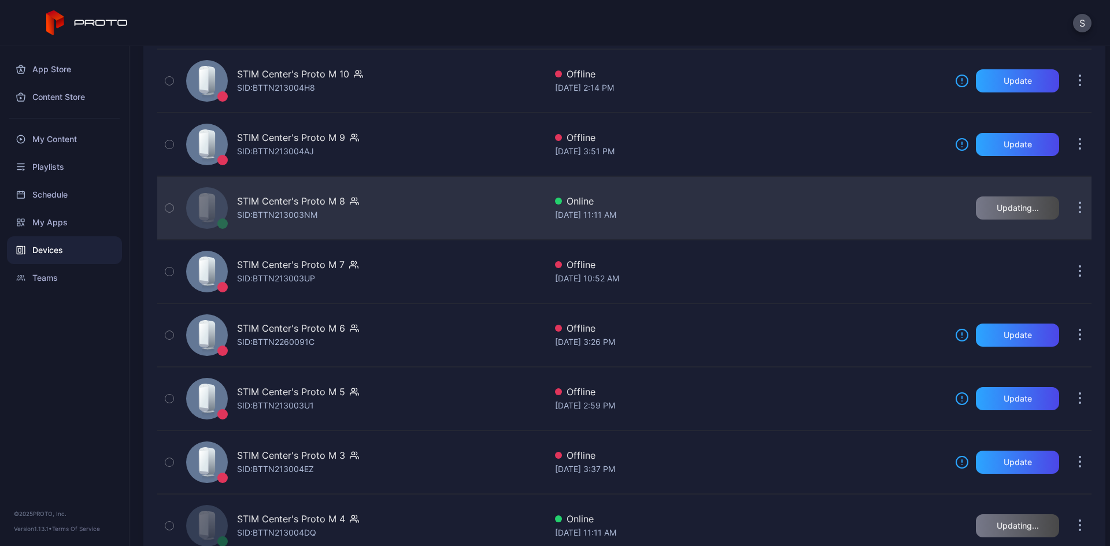
scroll to position [261, 0]
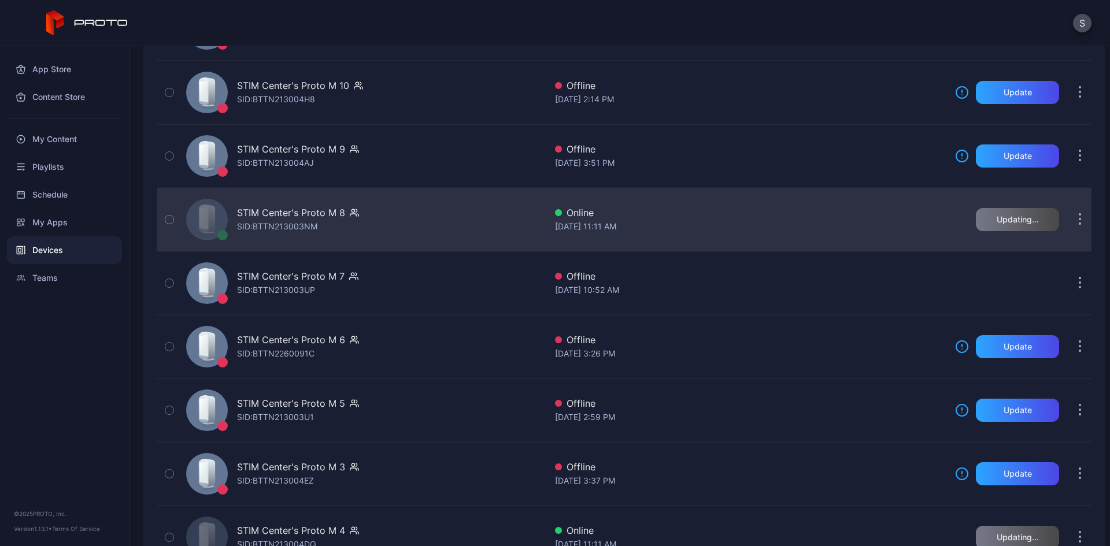
click at [372, 221] on div "STIM Center's Proto M 8 SID: BTTN213003NM" at bounding box center [363, 220] width 364 height 58
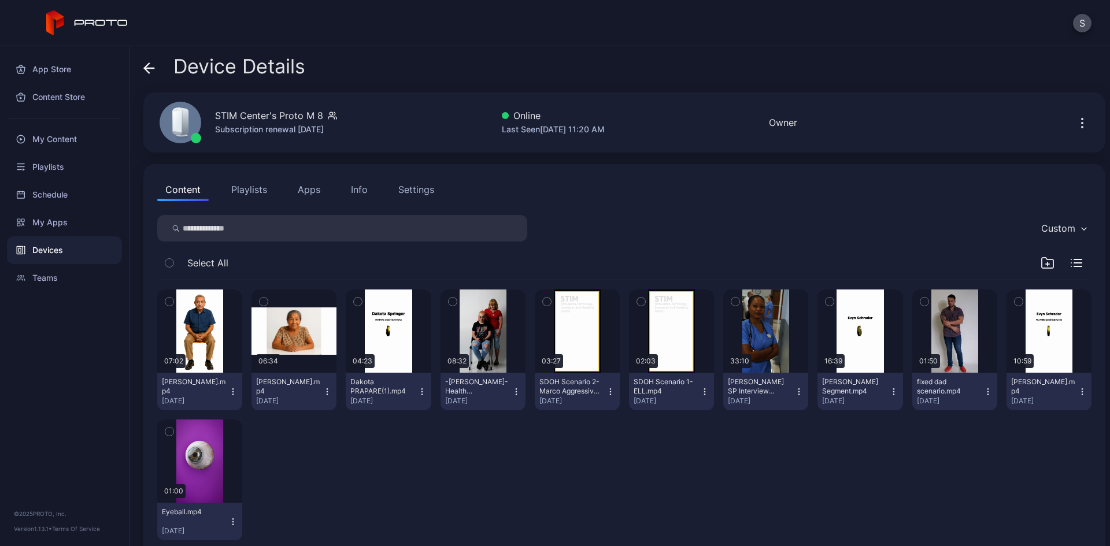
click at [53, 253] on div "Devices" at bounding box center [64, 250] width 115 height 28
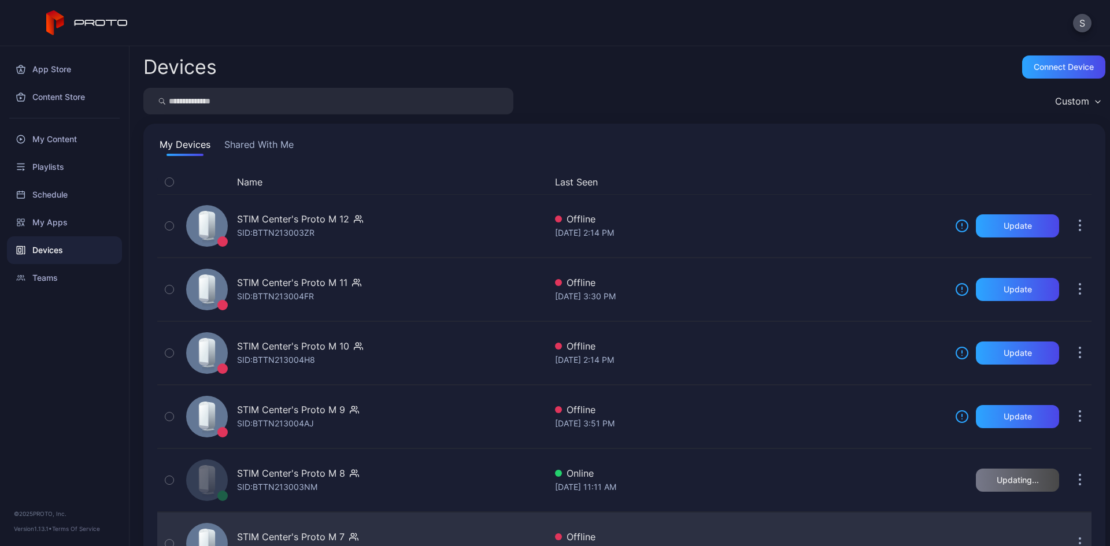
scroll to position [261, 0]
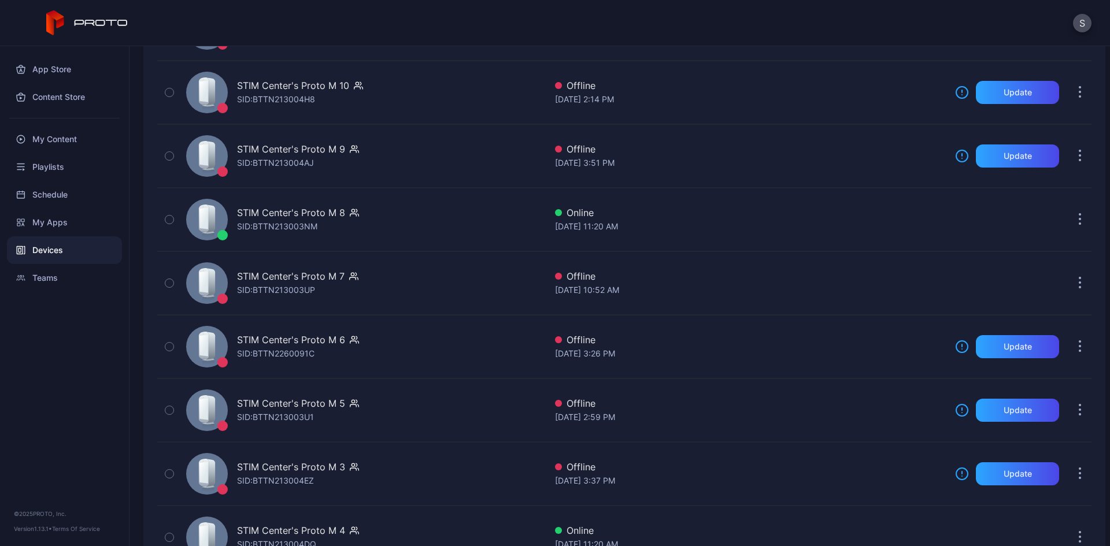
click at [39, 253] on div "Devices" at bounding box center [64, 250] width 115 height 28
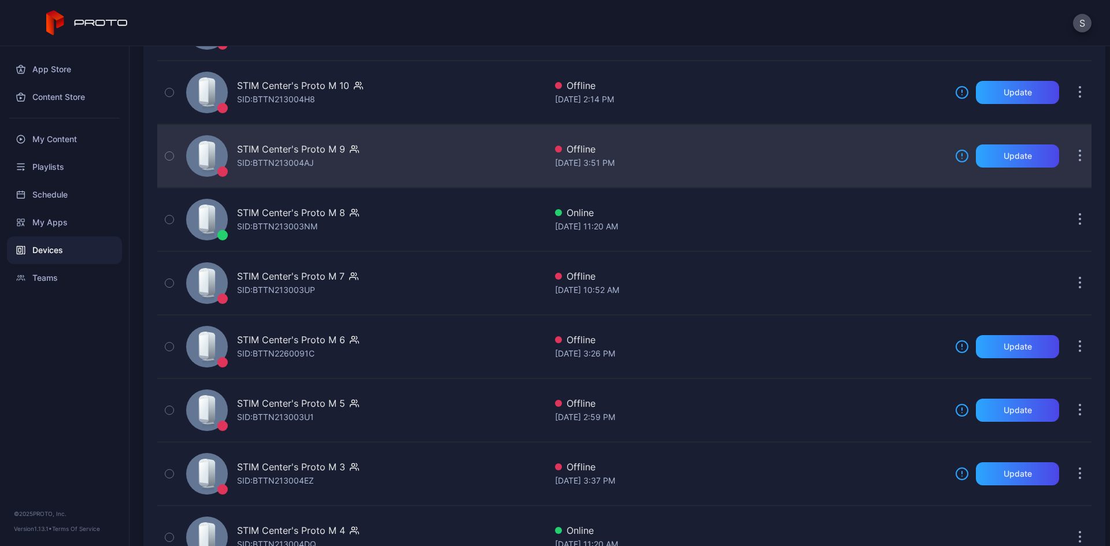
click at [421, 186] on div "STIM Center's Proto M 9 SID: BTTN213004AJ Offline [DATE] 3:51 PM Update" at bounding box center [624, 156] width 934 height 64
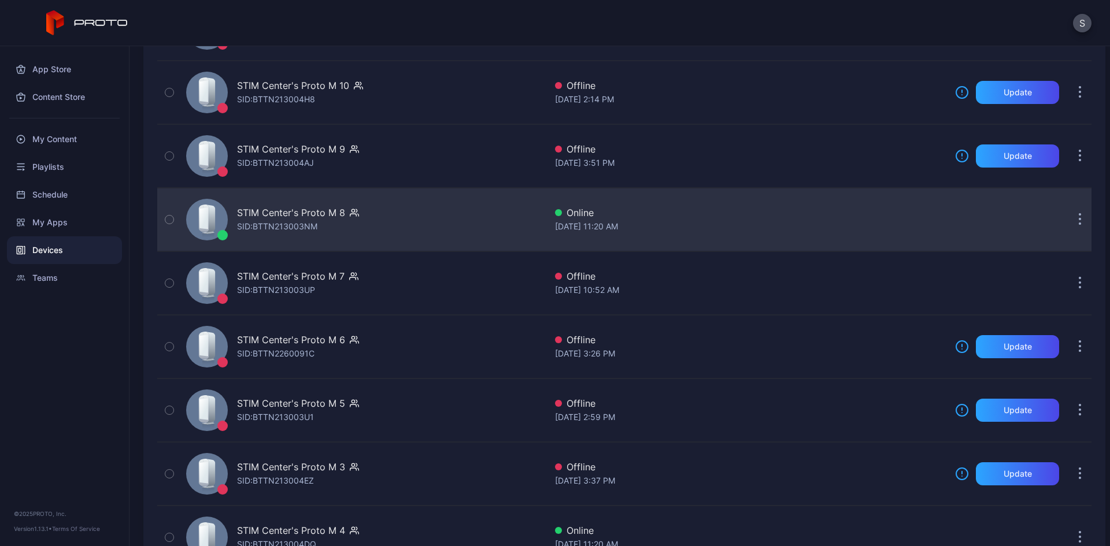
click at [421, 196] on div "STIM Center's Proto M 8 SID: BTTN213003NM" at bounding box center [363, 220] width 364 height 58
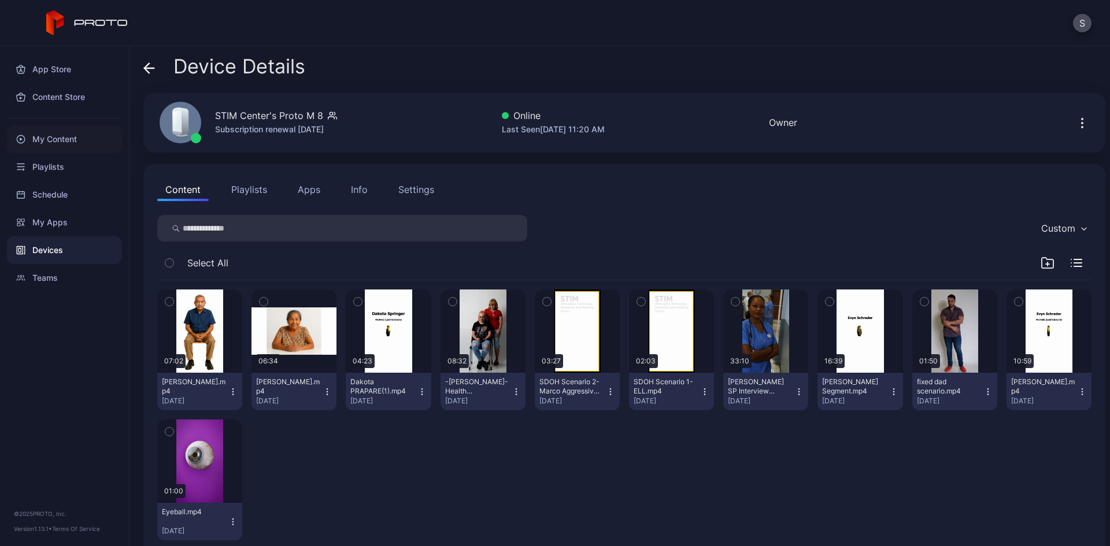
click at [63, 142] on div "My Content" at bounding box center [64, 139] width 115 height 28
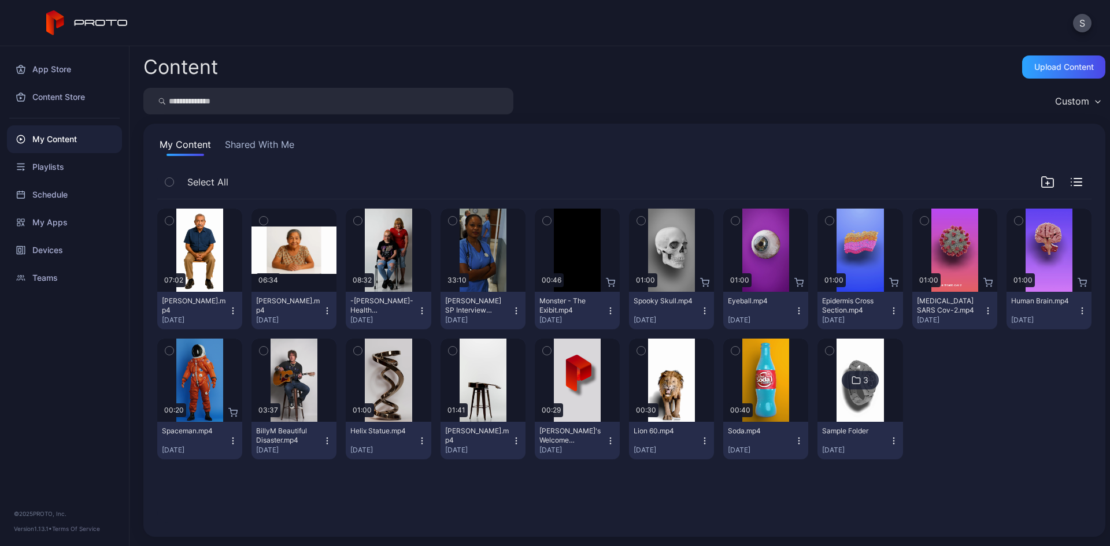
drag, startPoint x: 63, startPoint y: 142, endPoint x: 199, endPoint y: 95, distance: 143.7
drag, startPoint x: 199, startPoint y: 95, endPoint x: 54, endPoint y: 239, distance: 204.3
click at [54, 239] on div "Devices" at bounding box center [64, 250] width 115 height 28
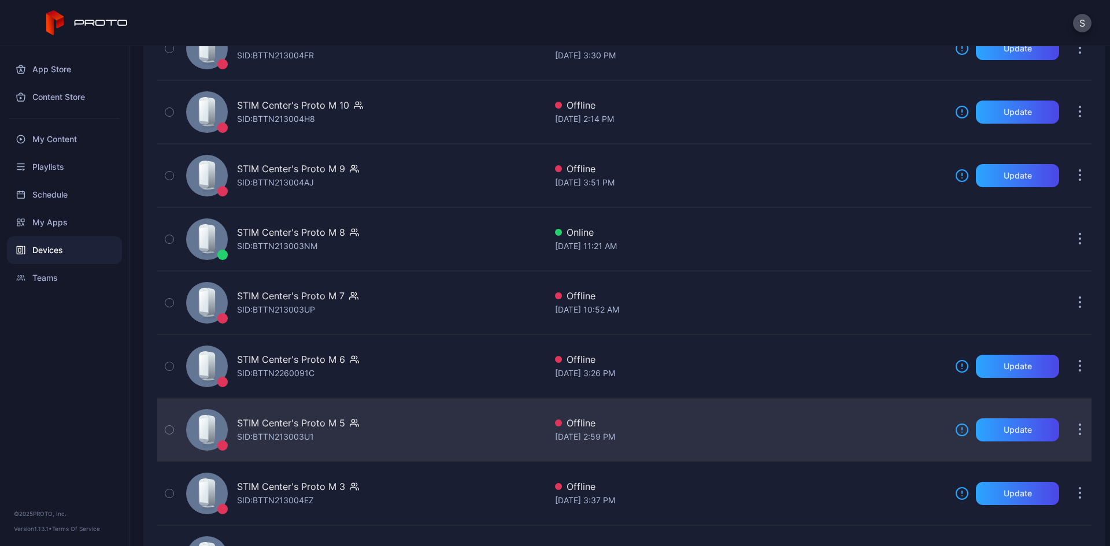
scroll to position [434, 0]
